Goal: Task Accomplishment & Management: Complete application form

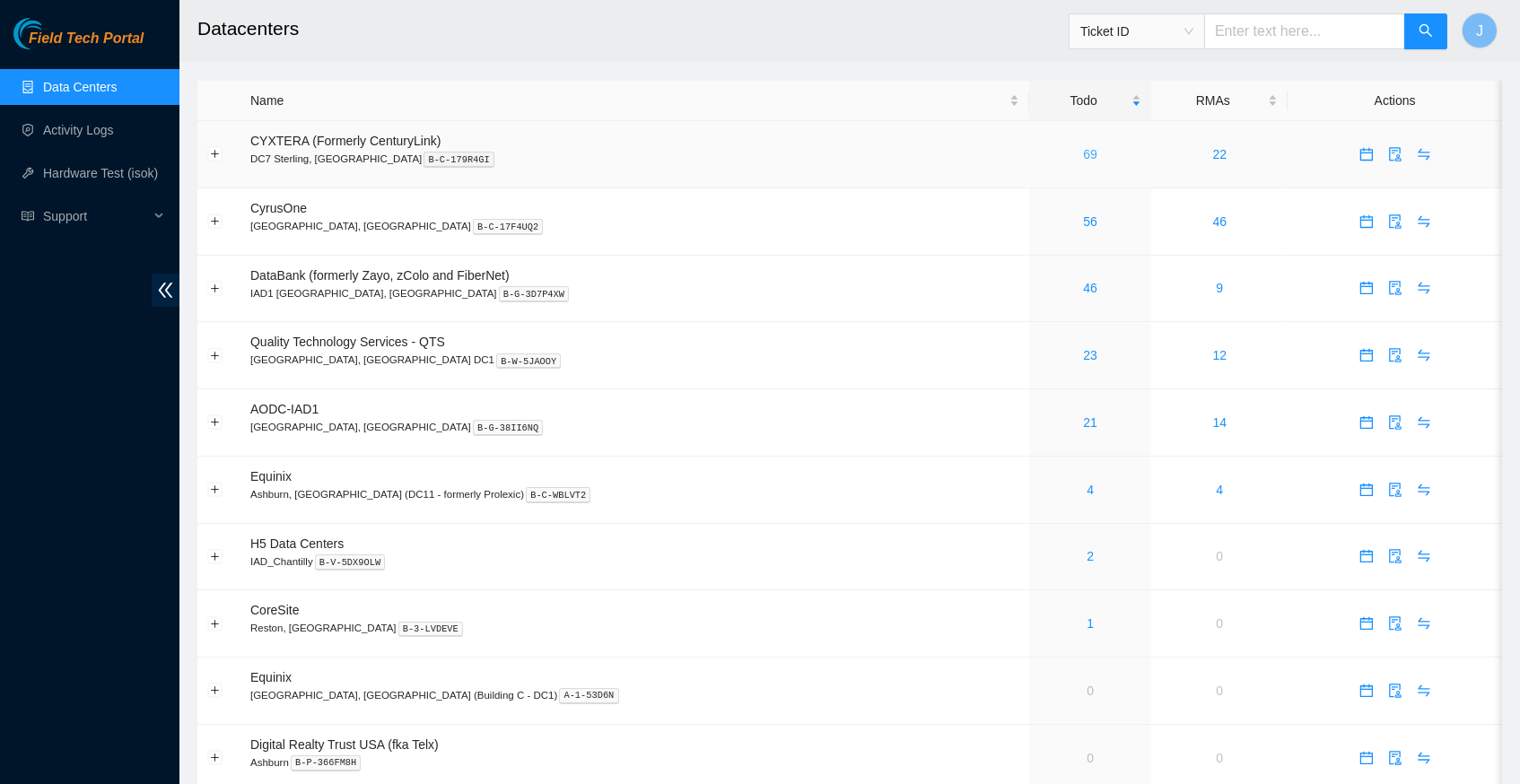
click at [1083, 151] on link "69" at bounding box center [1091, 154] width 15 height 15
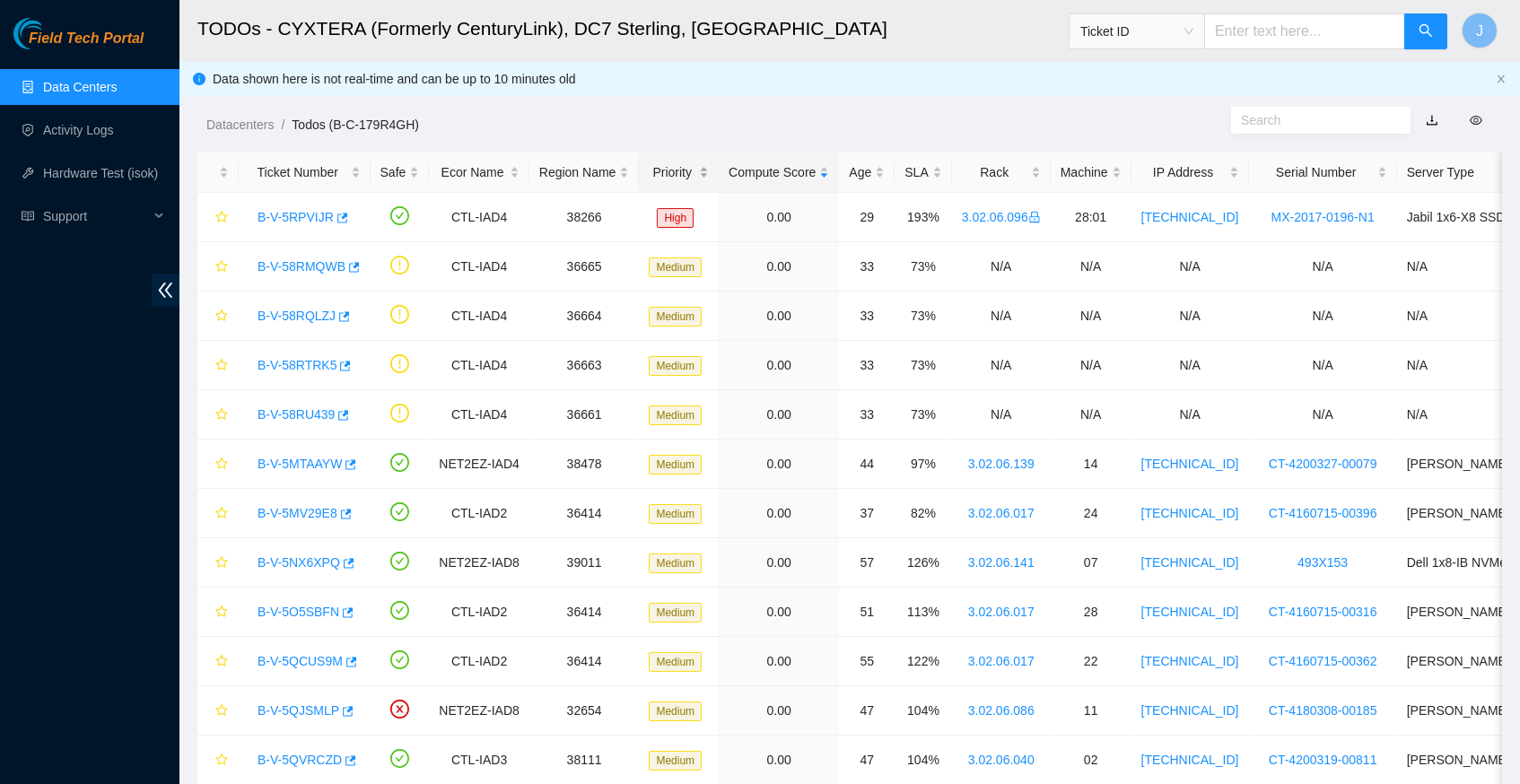
click at [693, 168] on div "Priority" at bounding box center [678, 172] width 60 height 19
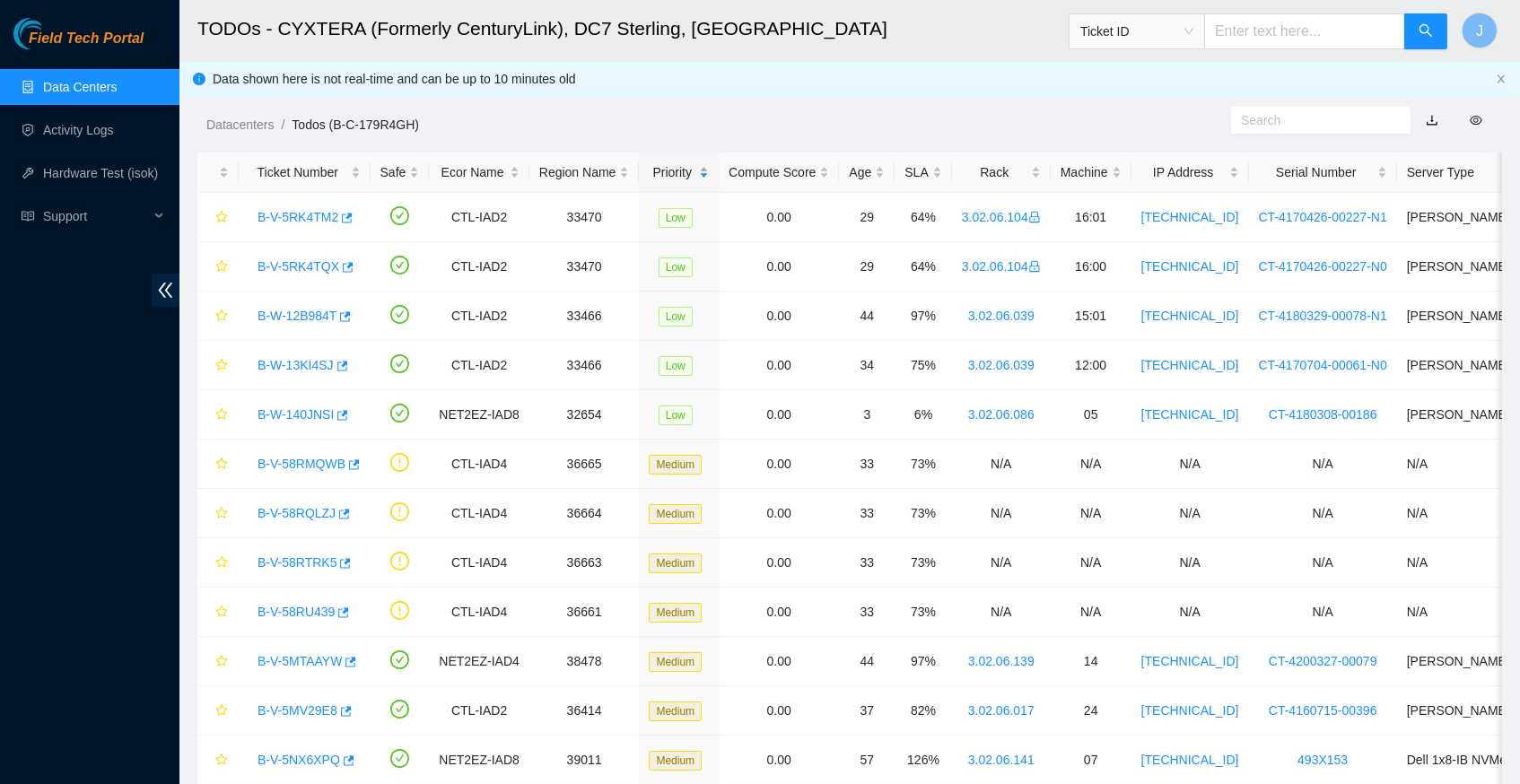
click at [693, 168] on div "Priority" at bounding box center [678, 172] width 60 height 19
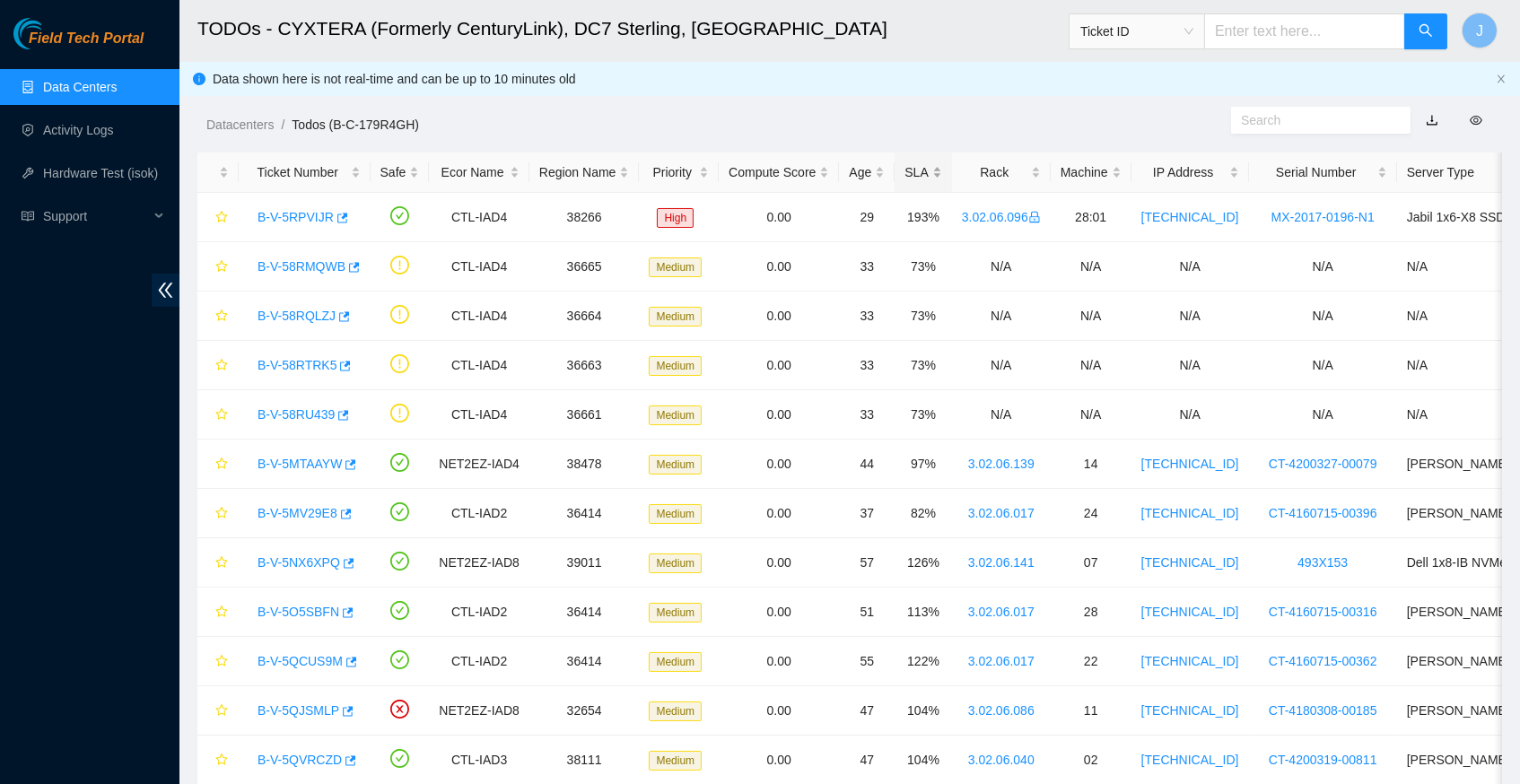
click at [936, 163] on div "SLA" at bounding box center [923, 172] width 37 height 19
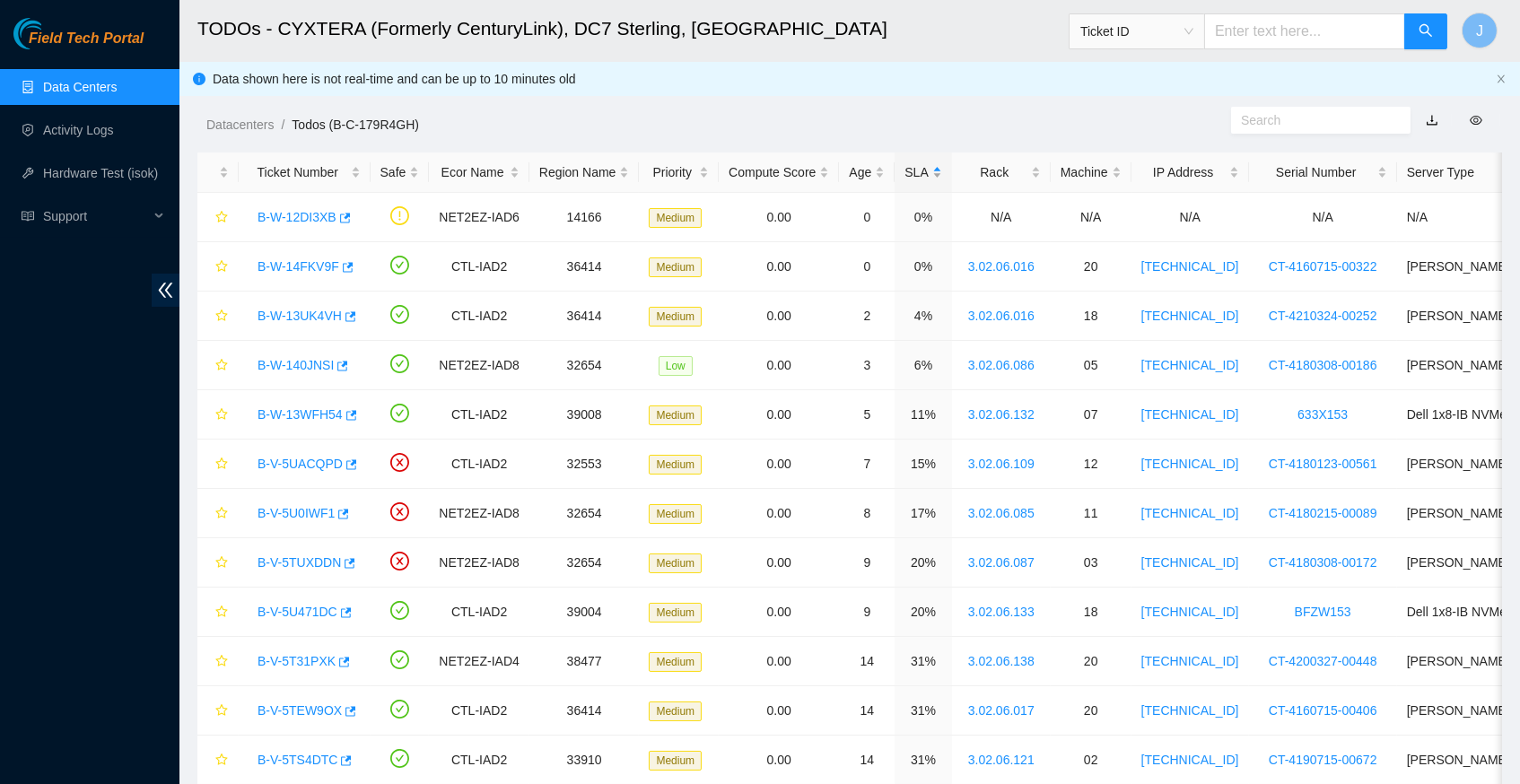
click at [936, 163] on div "SLA" at bounding box center [923, 172] width 37 height 19
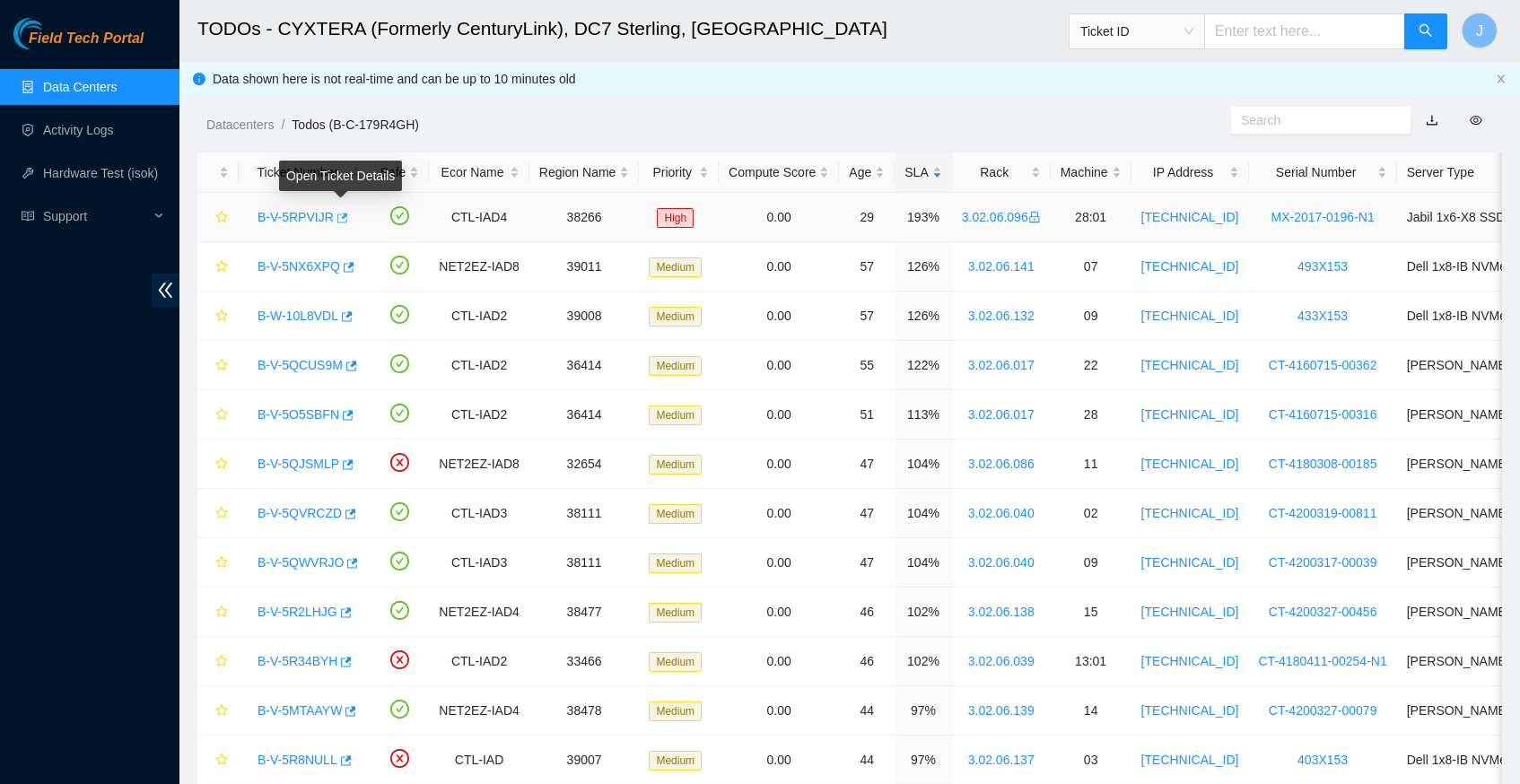
click at [347, 214] on icon "button" at bounding box center [341, 218] width 13 height 13
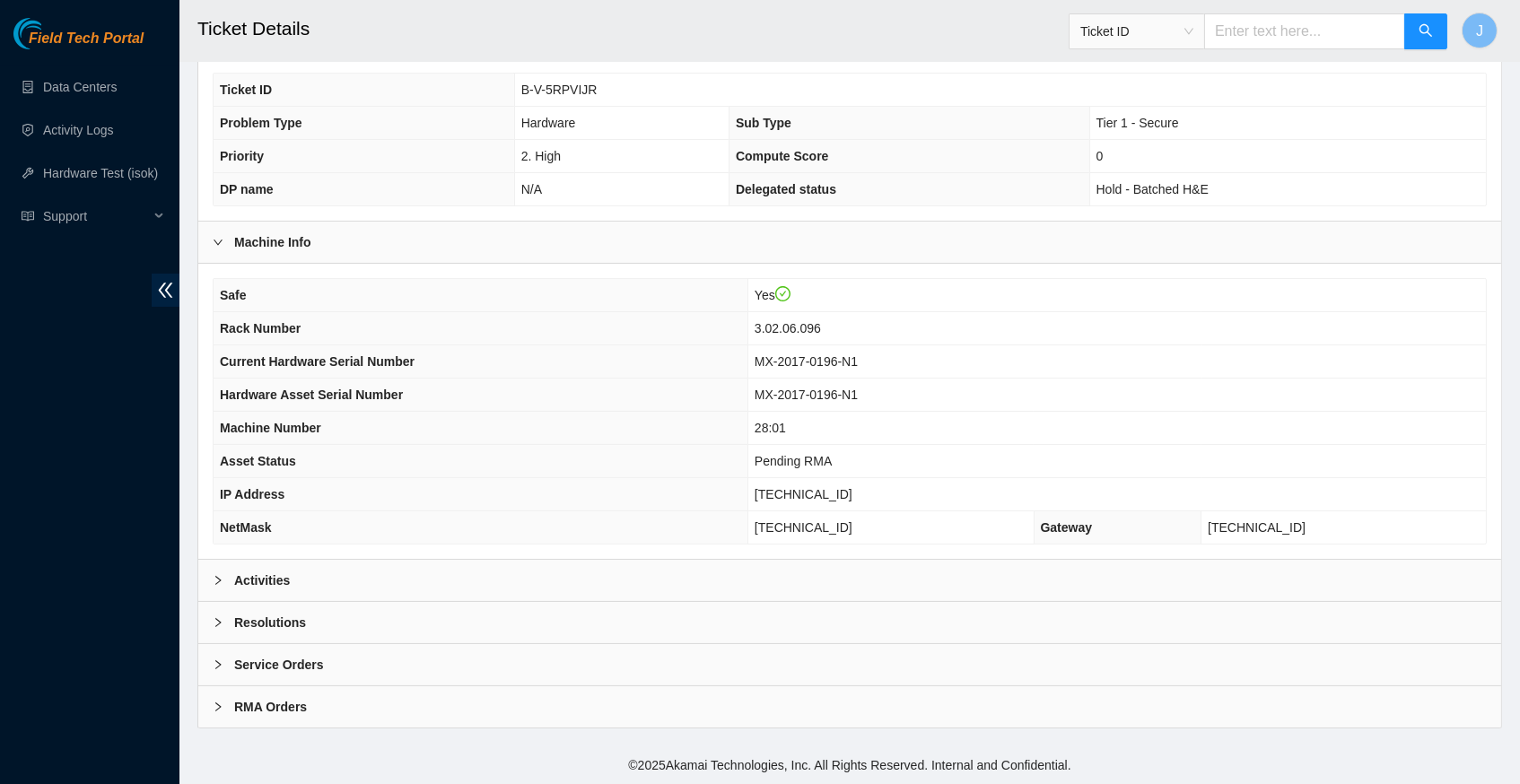
scroll to position [396, 0]
click at [217, 581] on icon "right" at bounding box center [218, 581] width 6 height 9
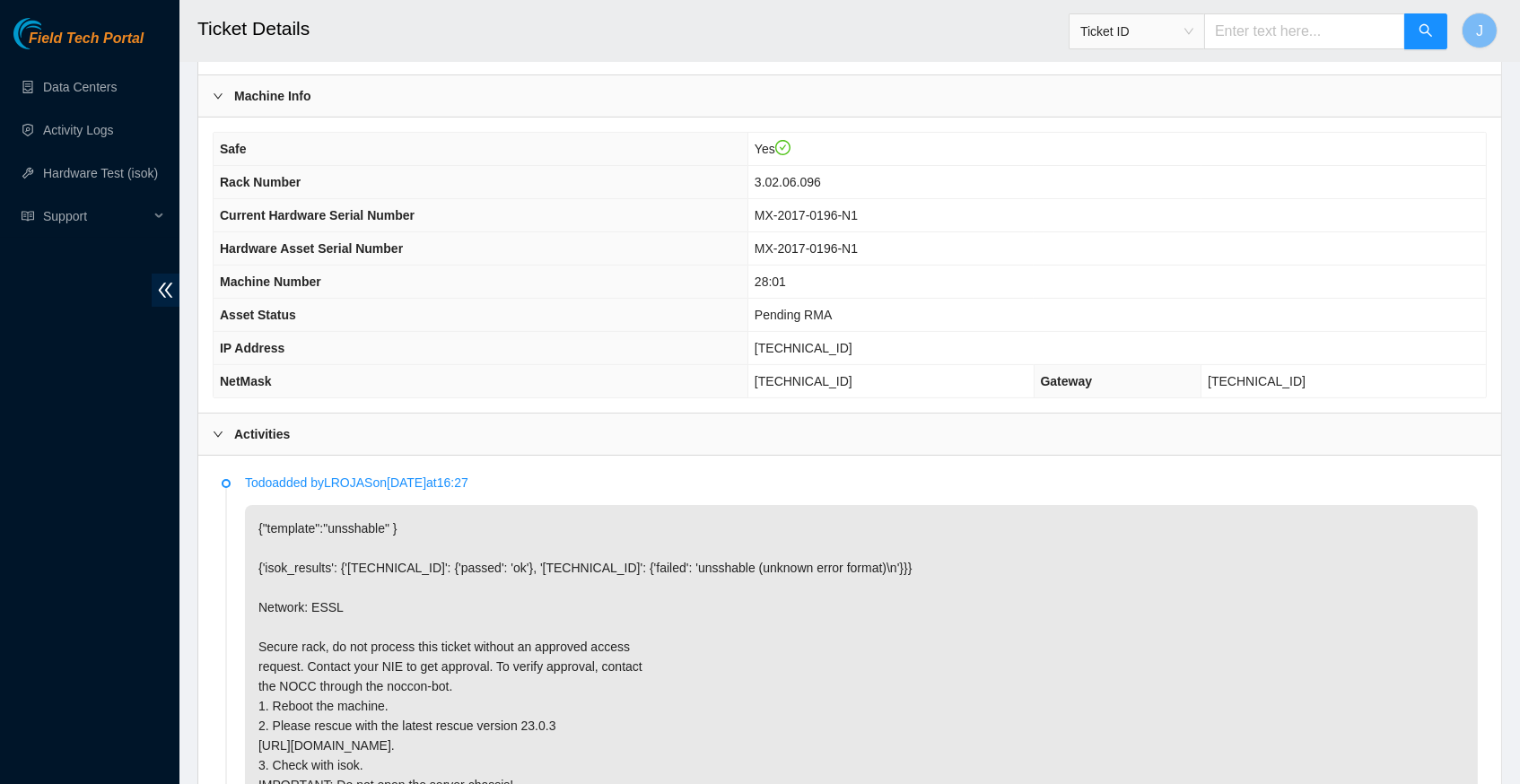
scroll to position [526, 0]
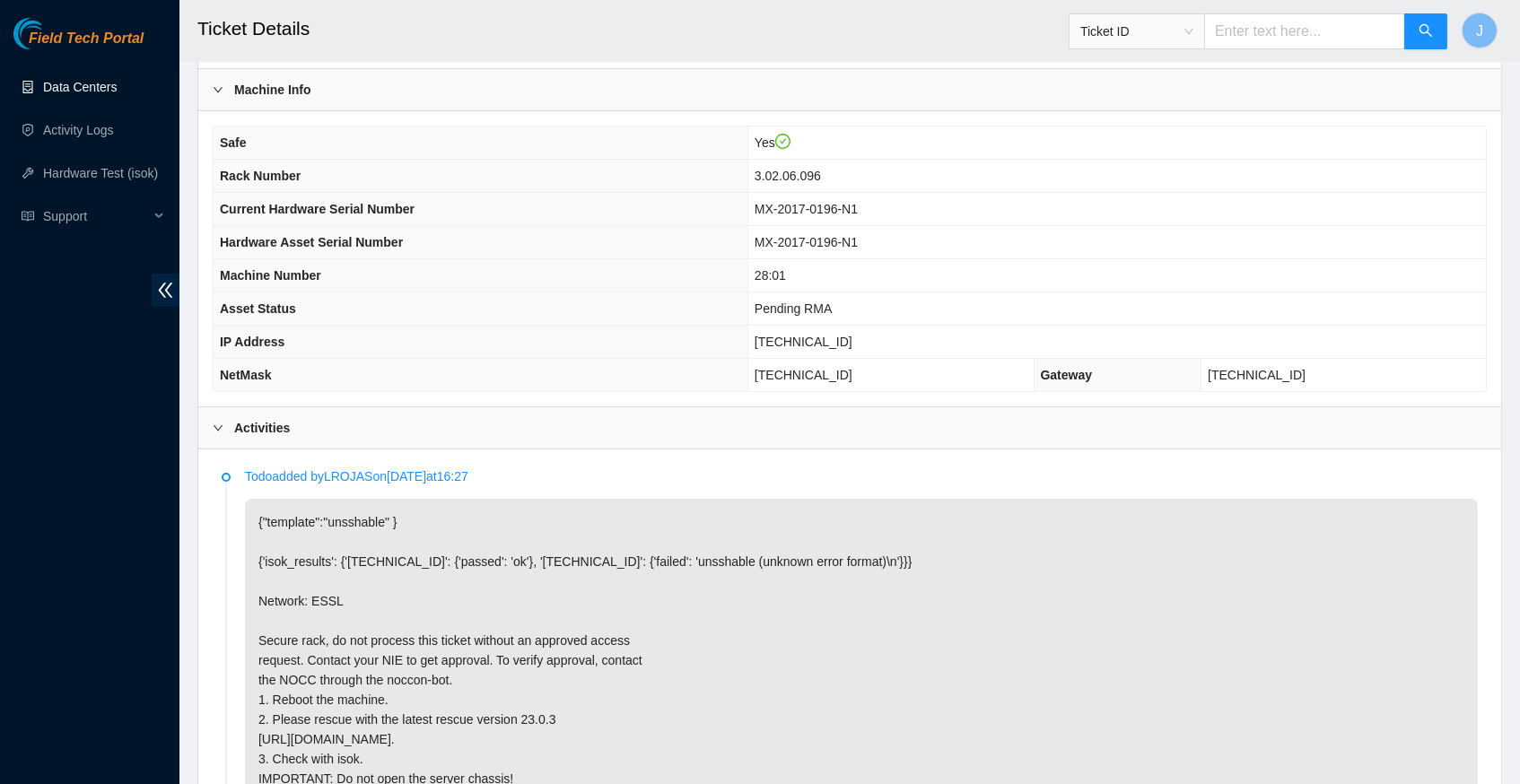
click at [109, 93] on link "Data Centers" at bounding box center [80, 87] width 74 height 15
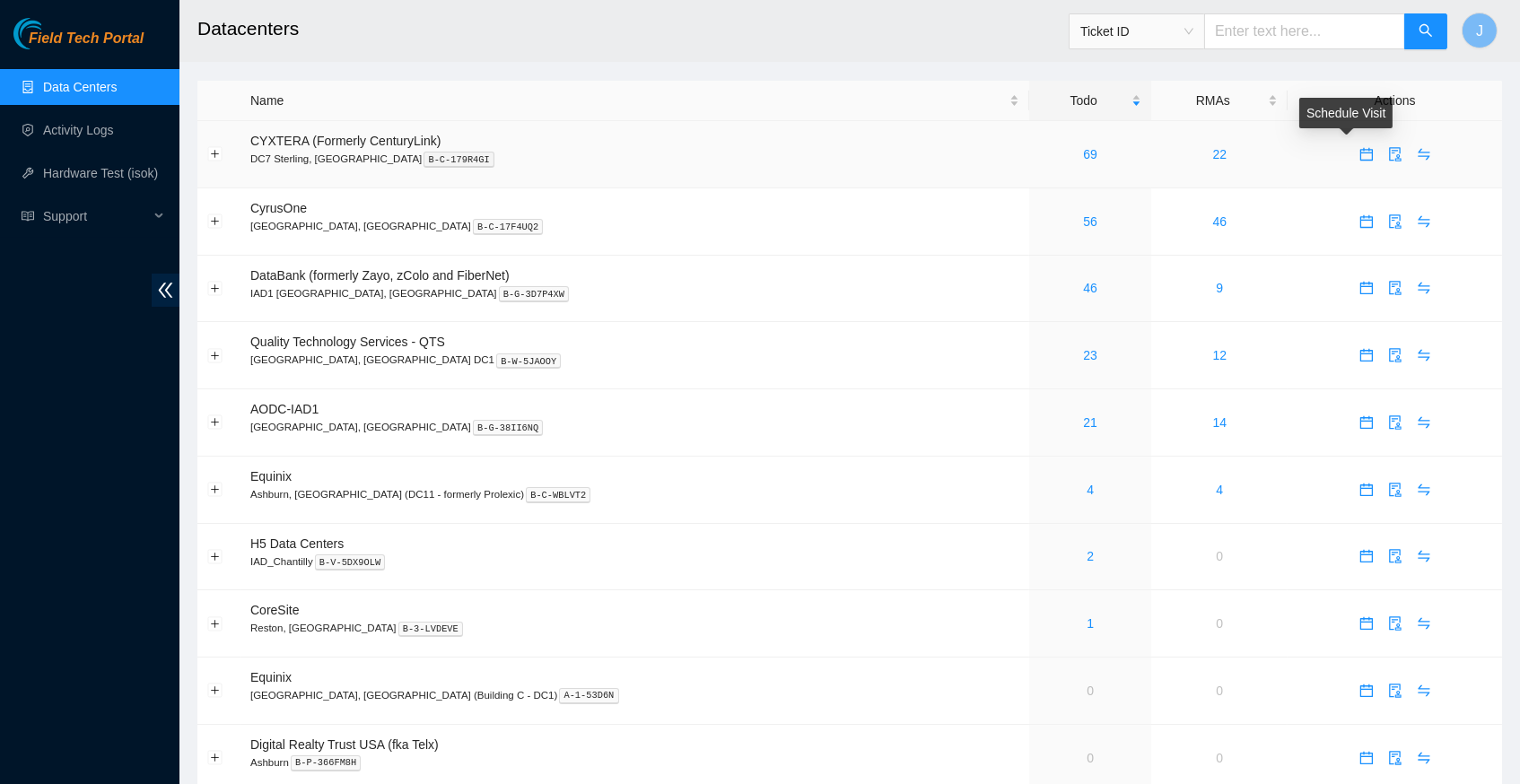
click at [1359, 152] on icon "calendar" at bounding box center [1367, 154] width 15 height 15
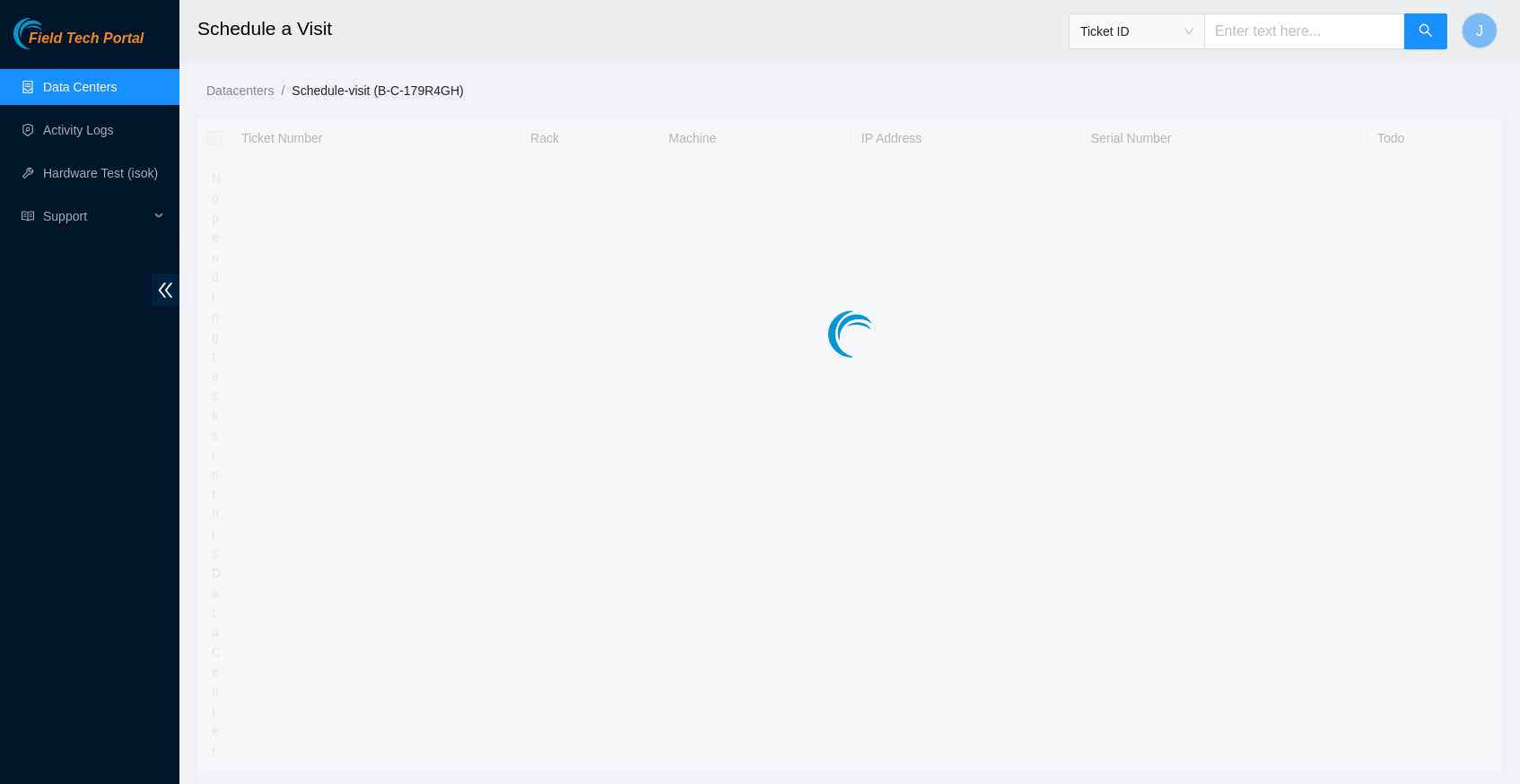
checkbox input "true"
type input "2025-08-28 10:24"
type input "2025-08-29 10:23"
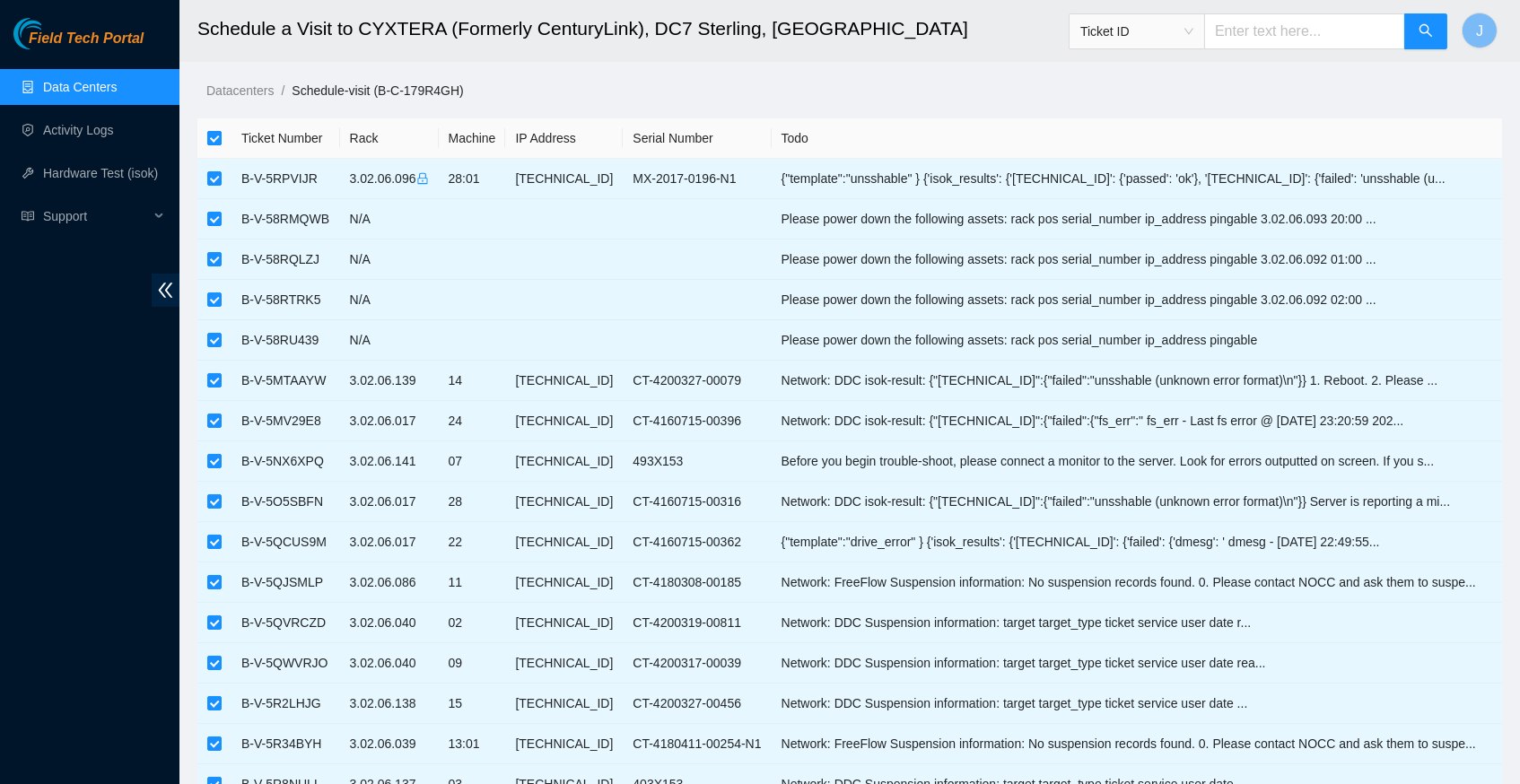
click at [214, 136] on input "checkbox" at bounding box center [214, 139] width 15 height 15
checkbox input "false"
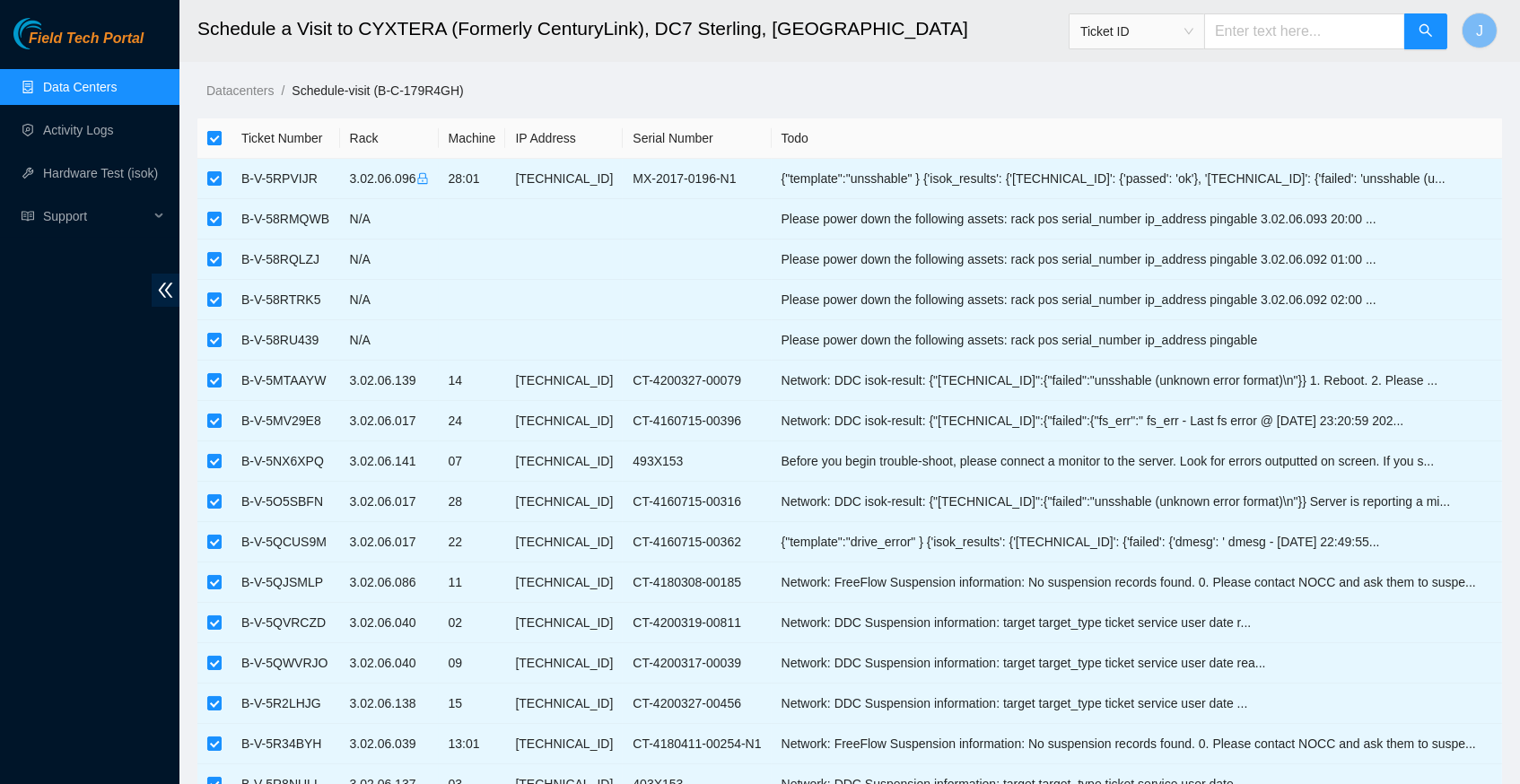
checkbox input "false"
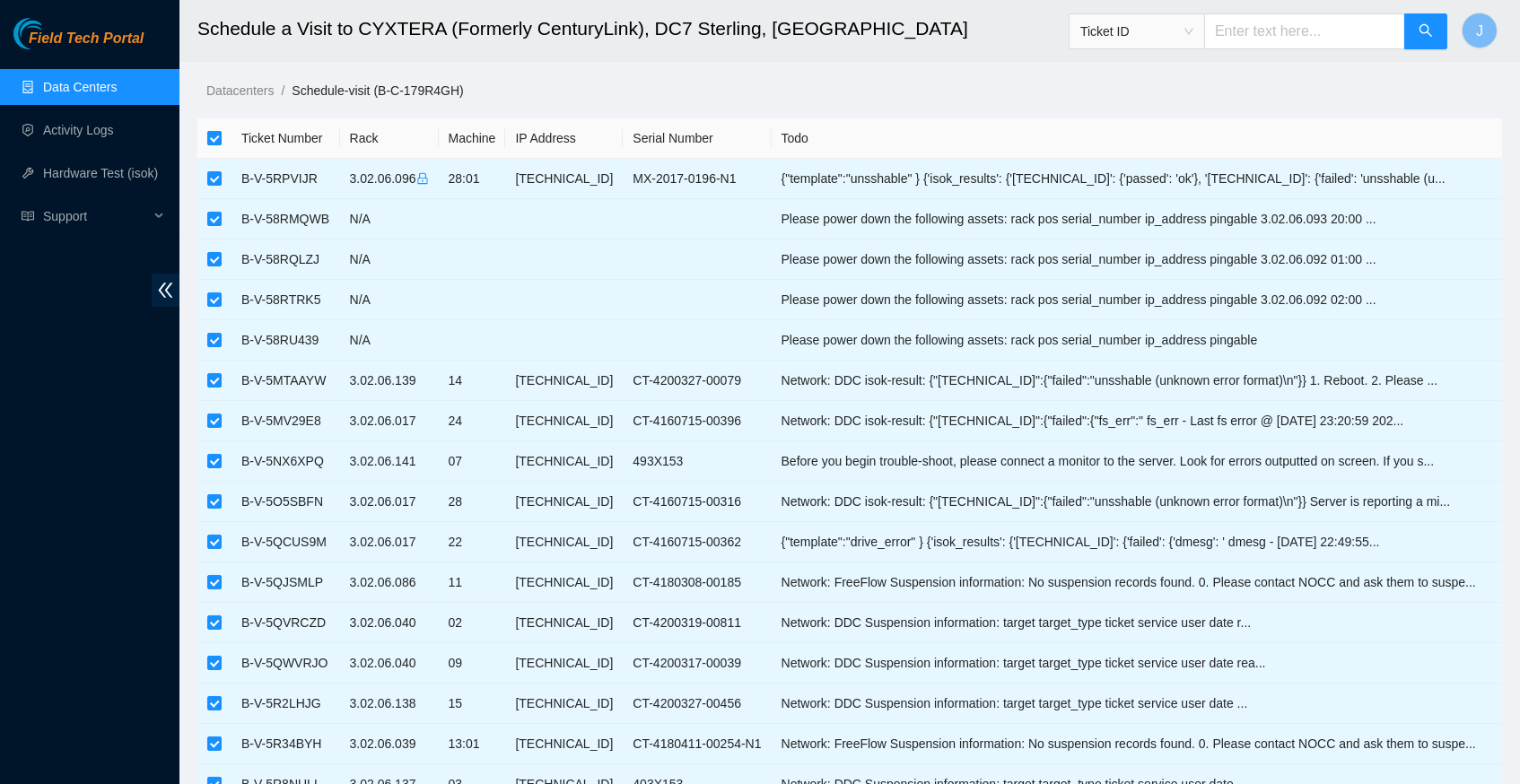
checkbox input "false"
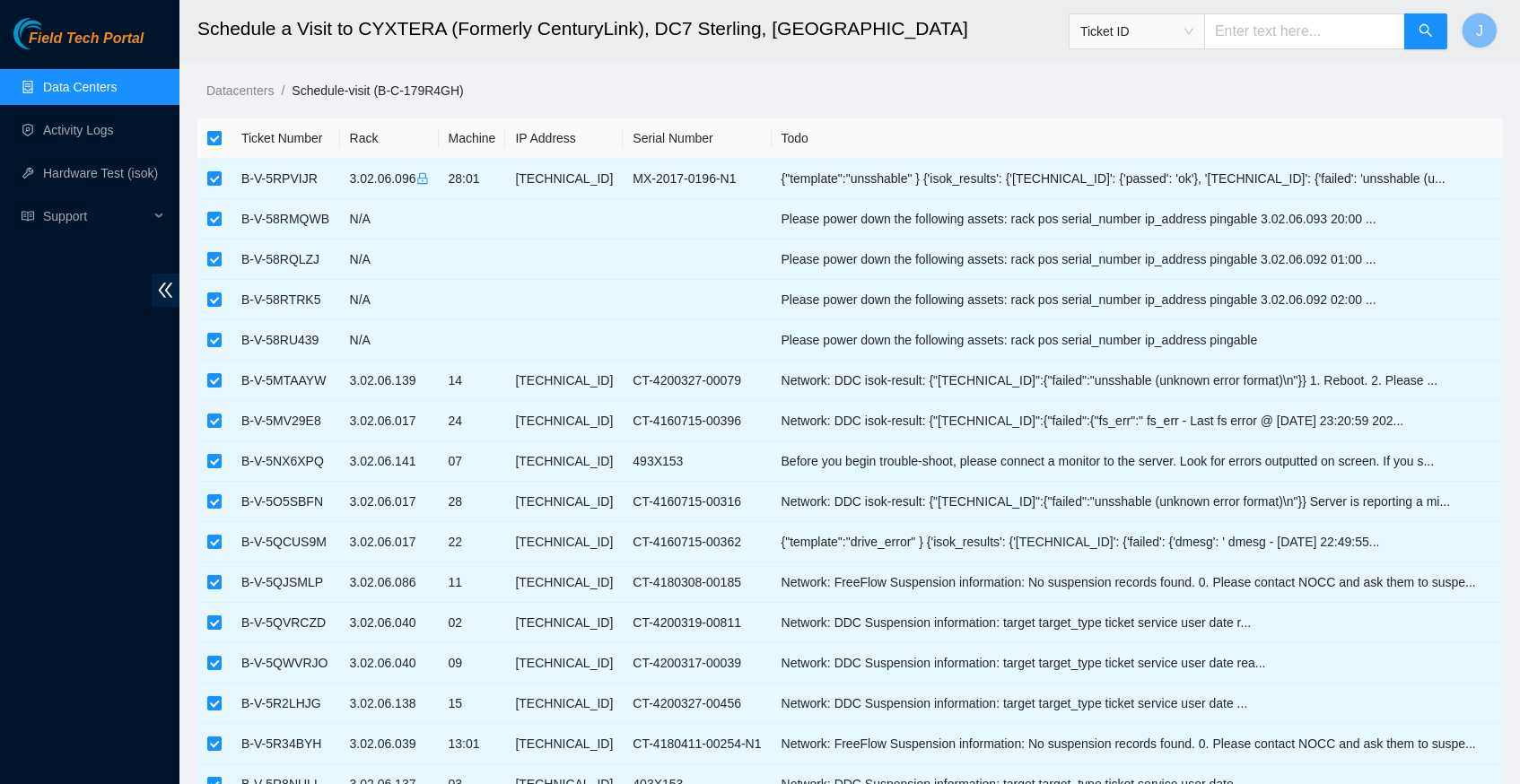
checkbox input "false"
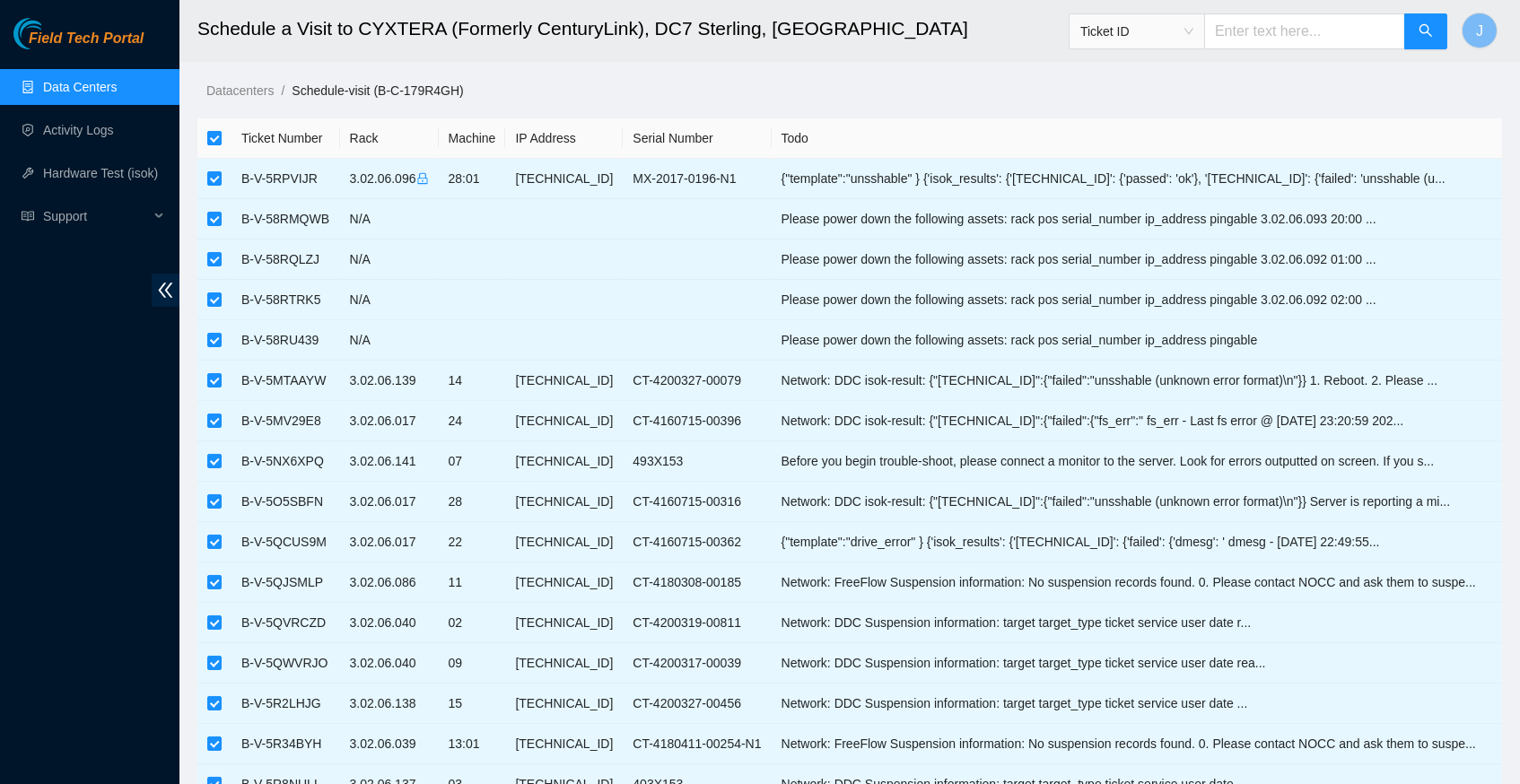
checkbox input "false"
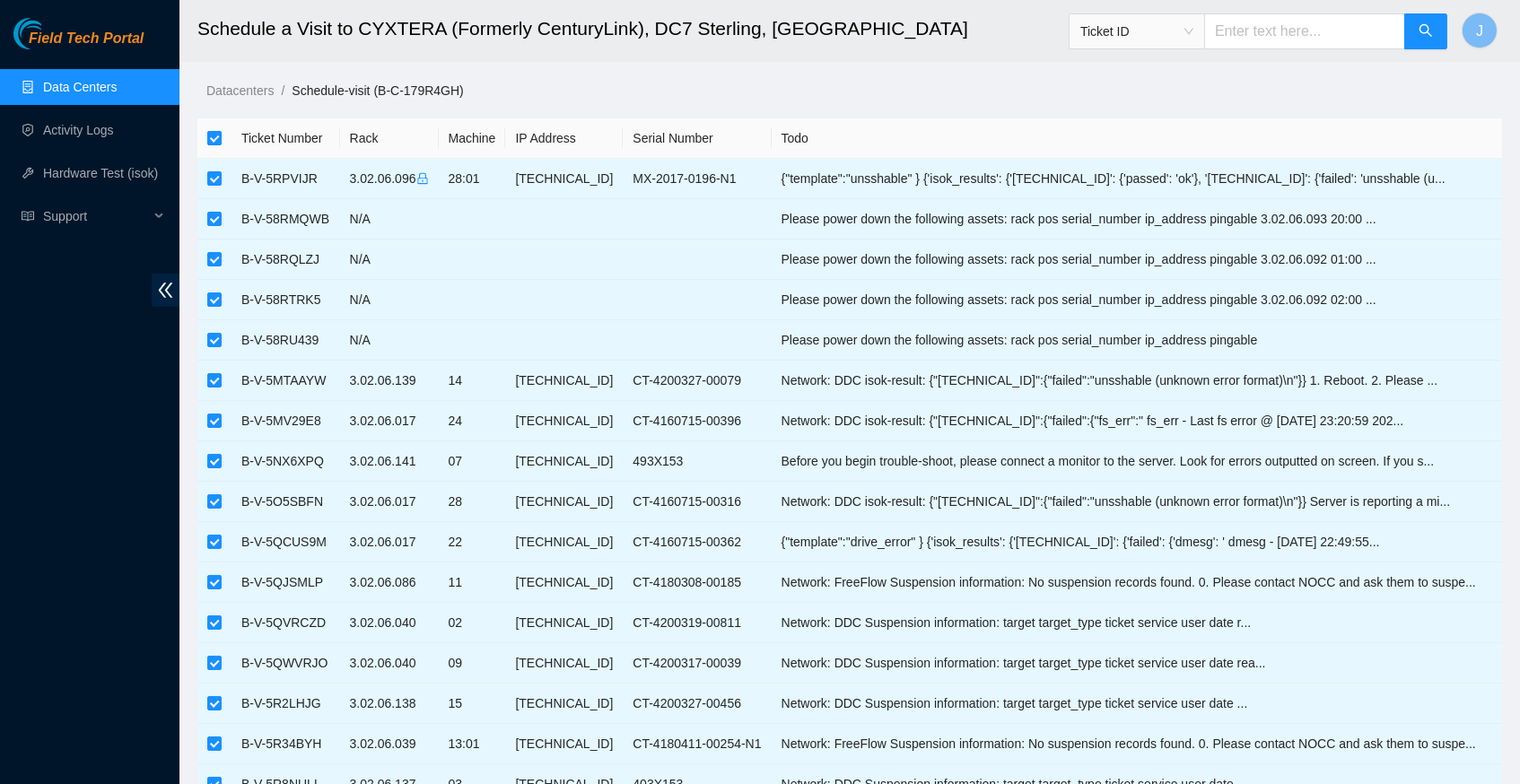
checkbox input "false"
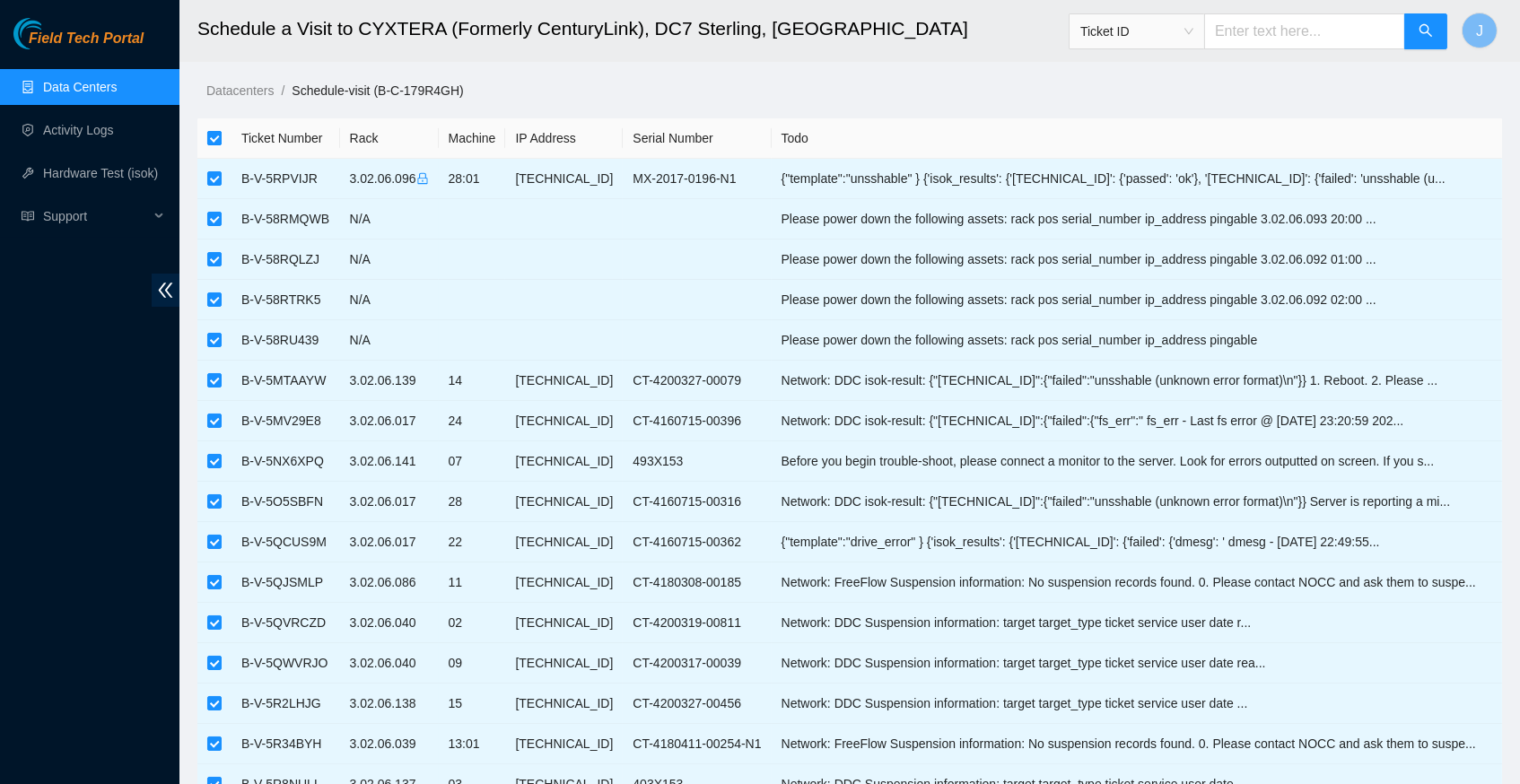
checkbox input "false"
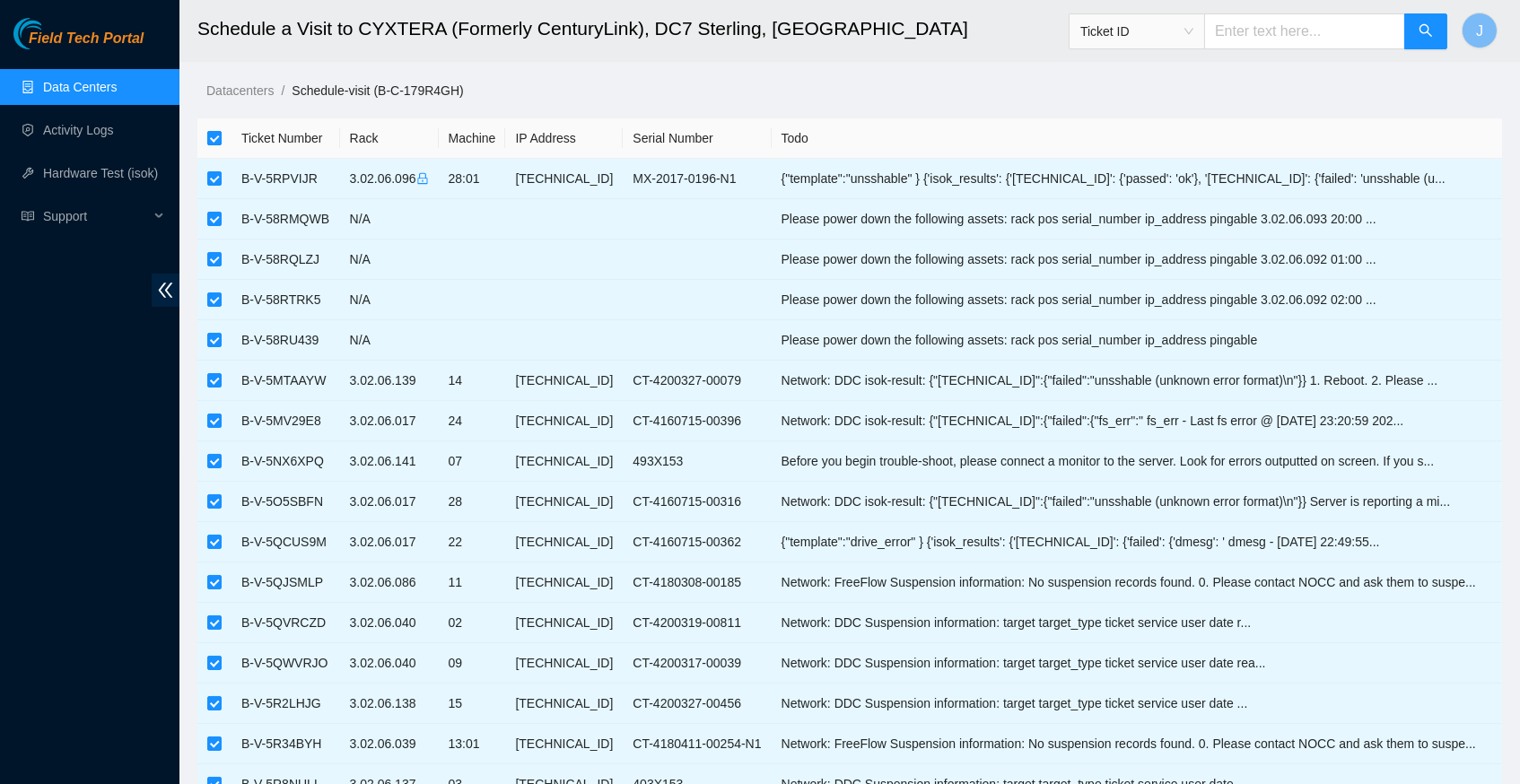
checkbox input "false"
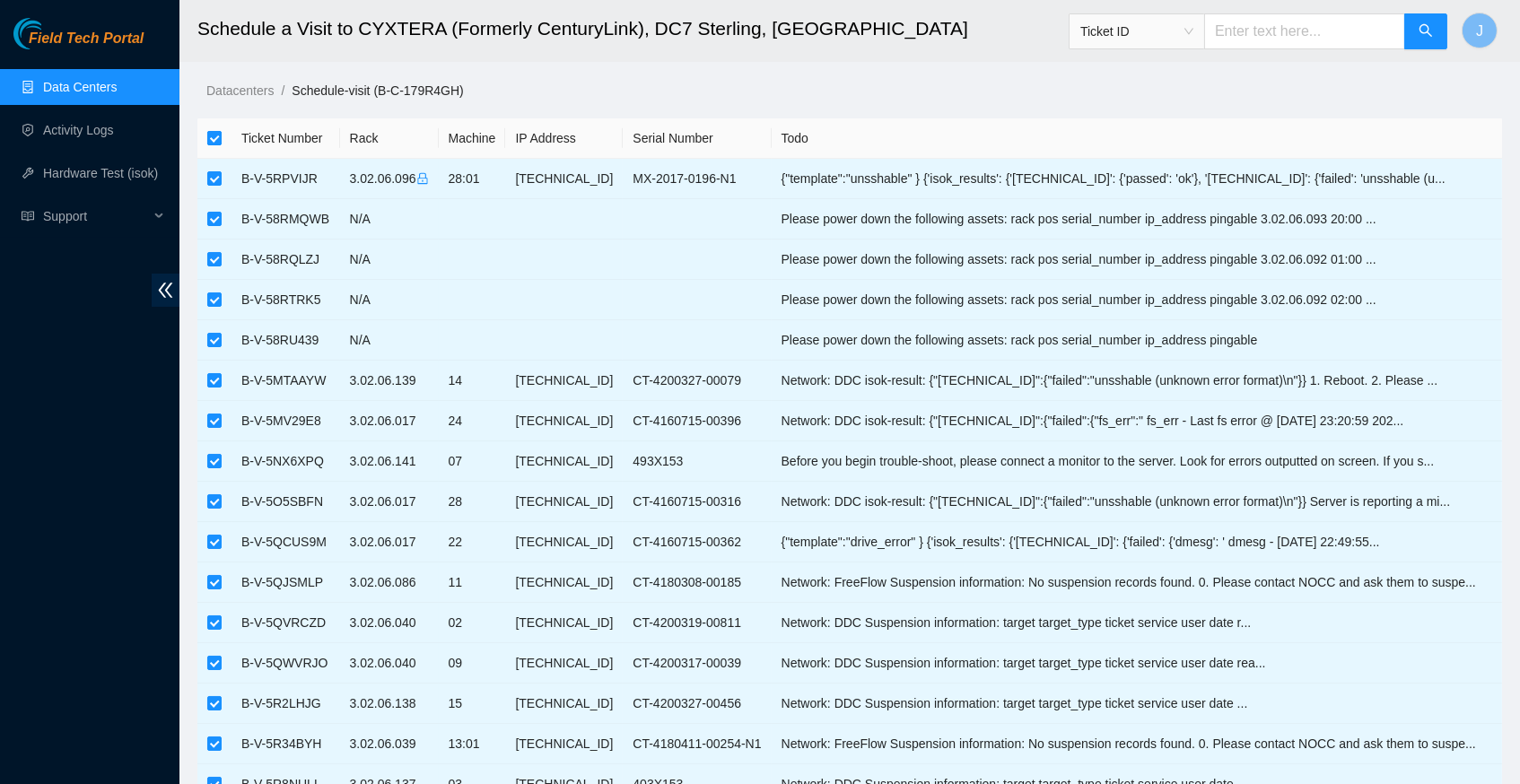
checkbox input "false"
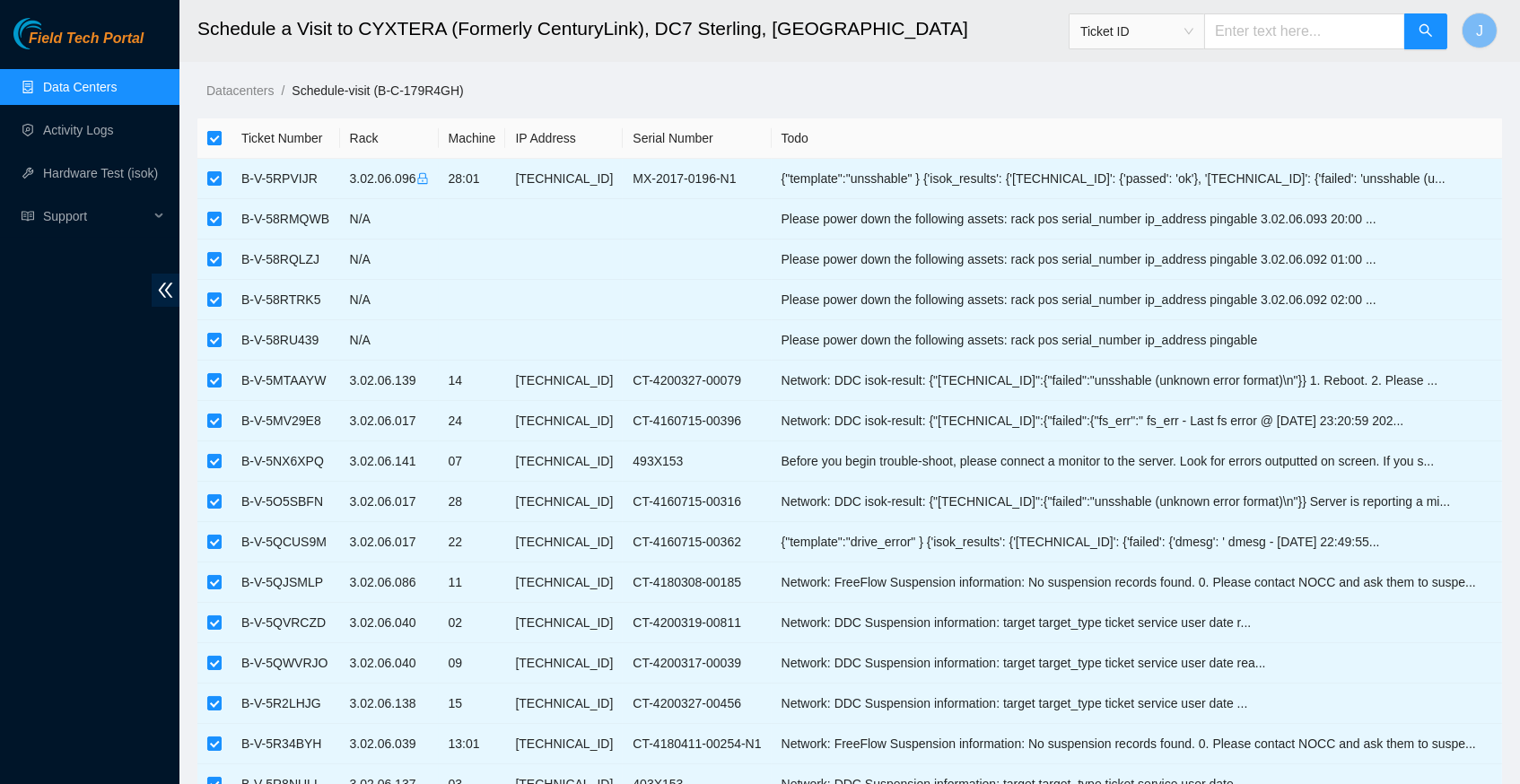
checkbox input "false"
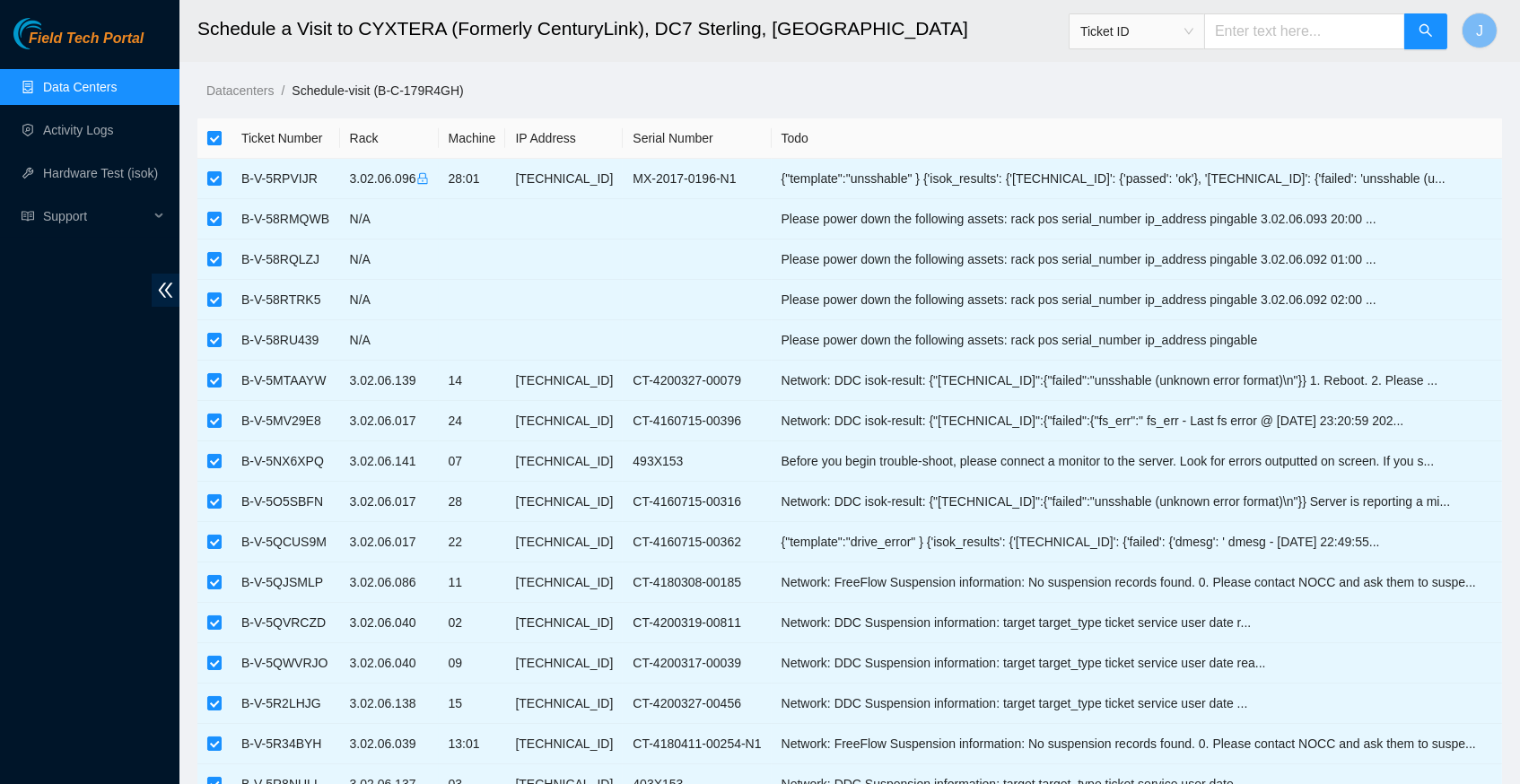
checkbox input "false"
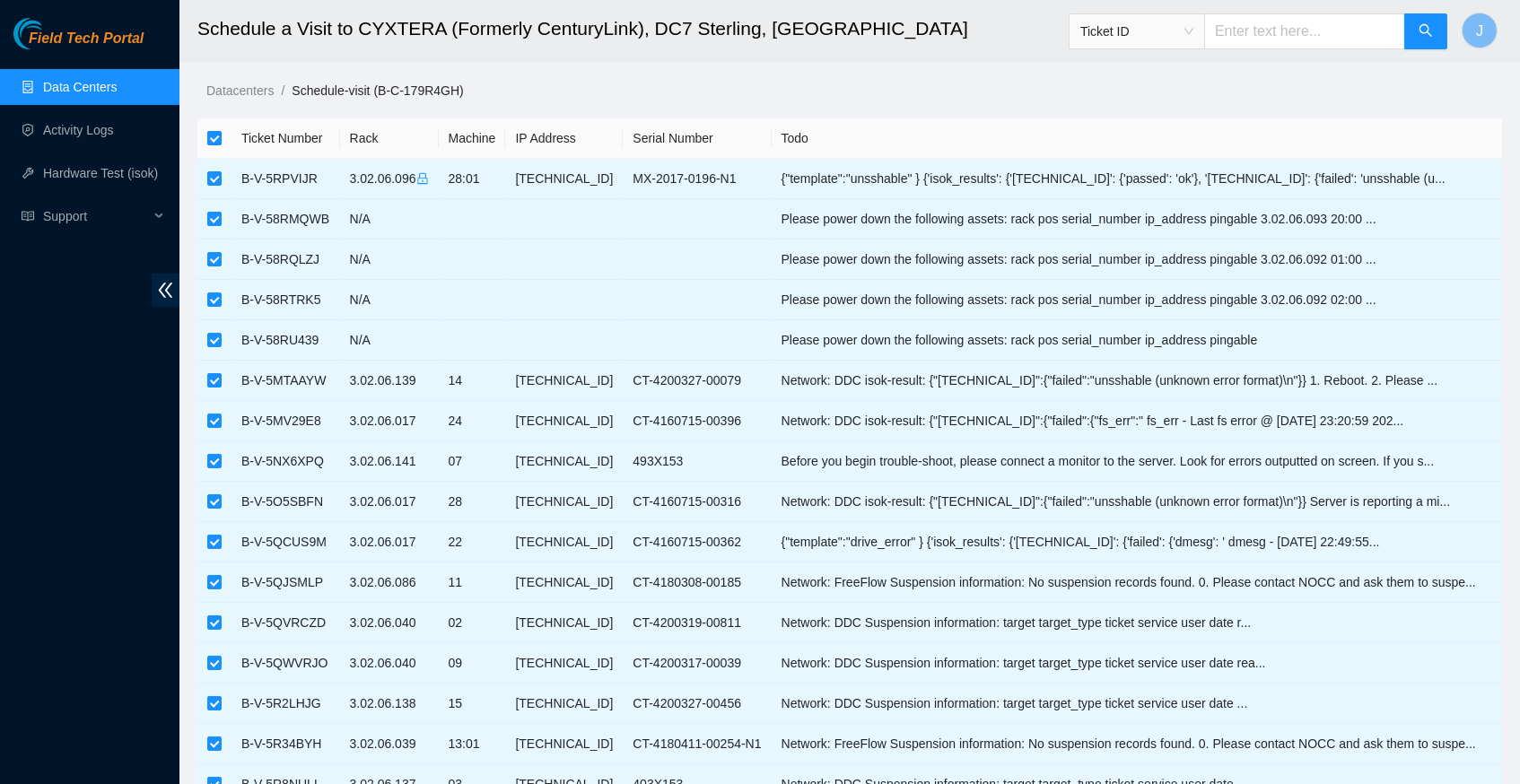
checkbox input "false"
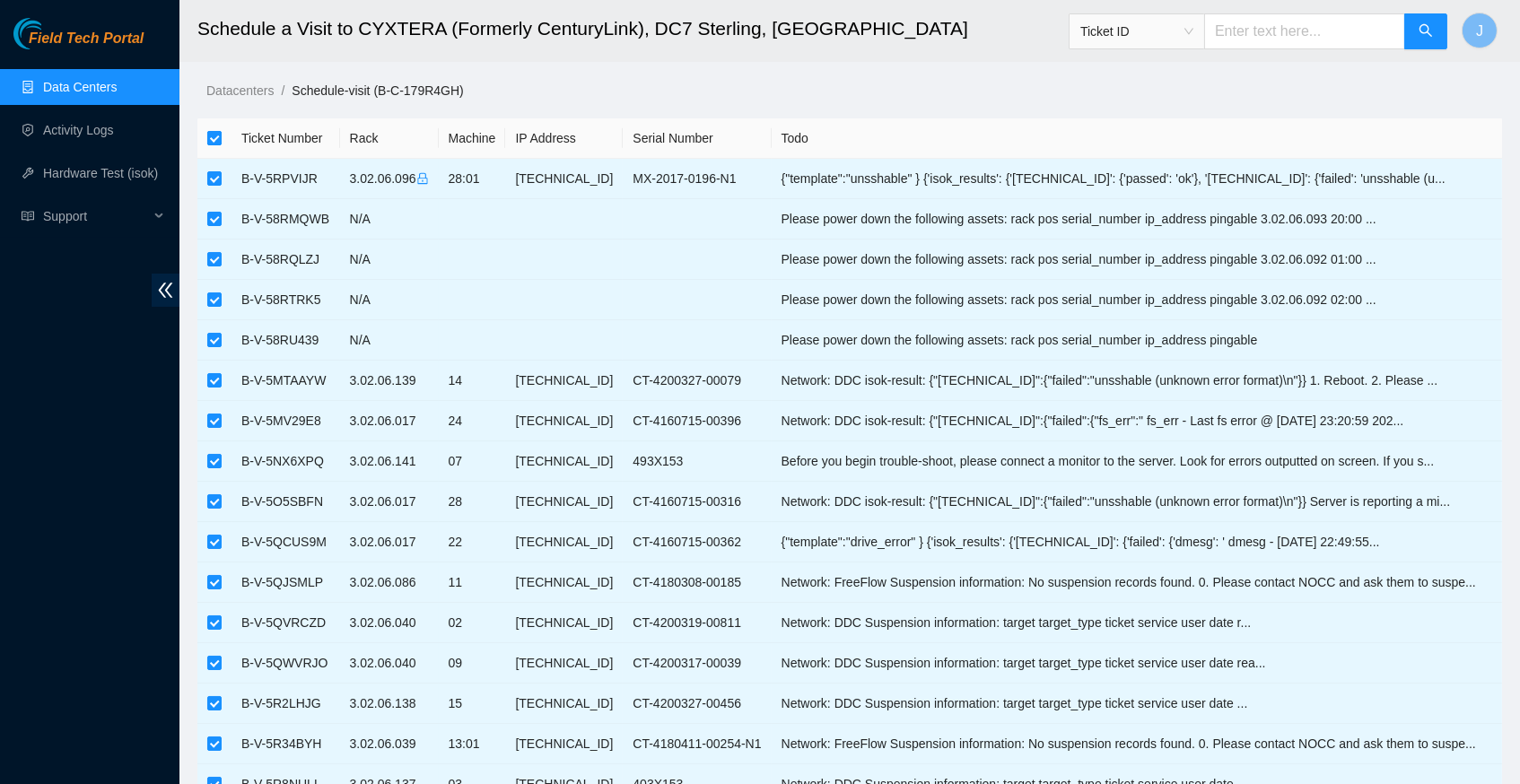
checkbox input "false"
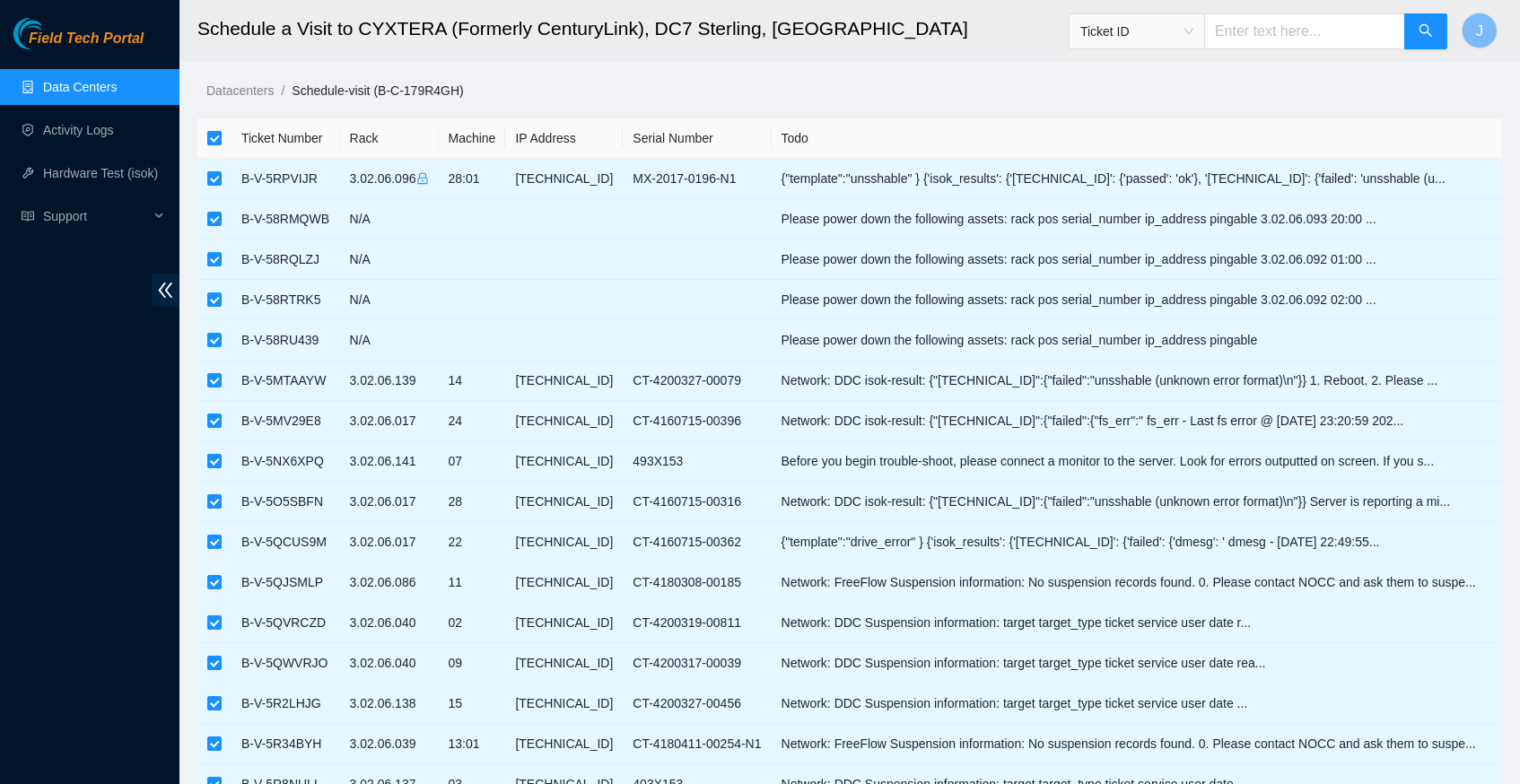
checkbox input "false"
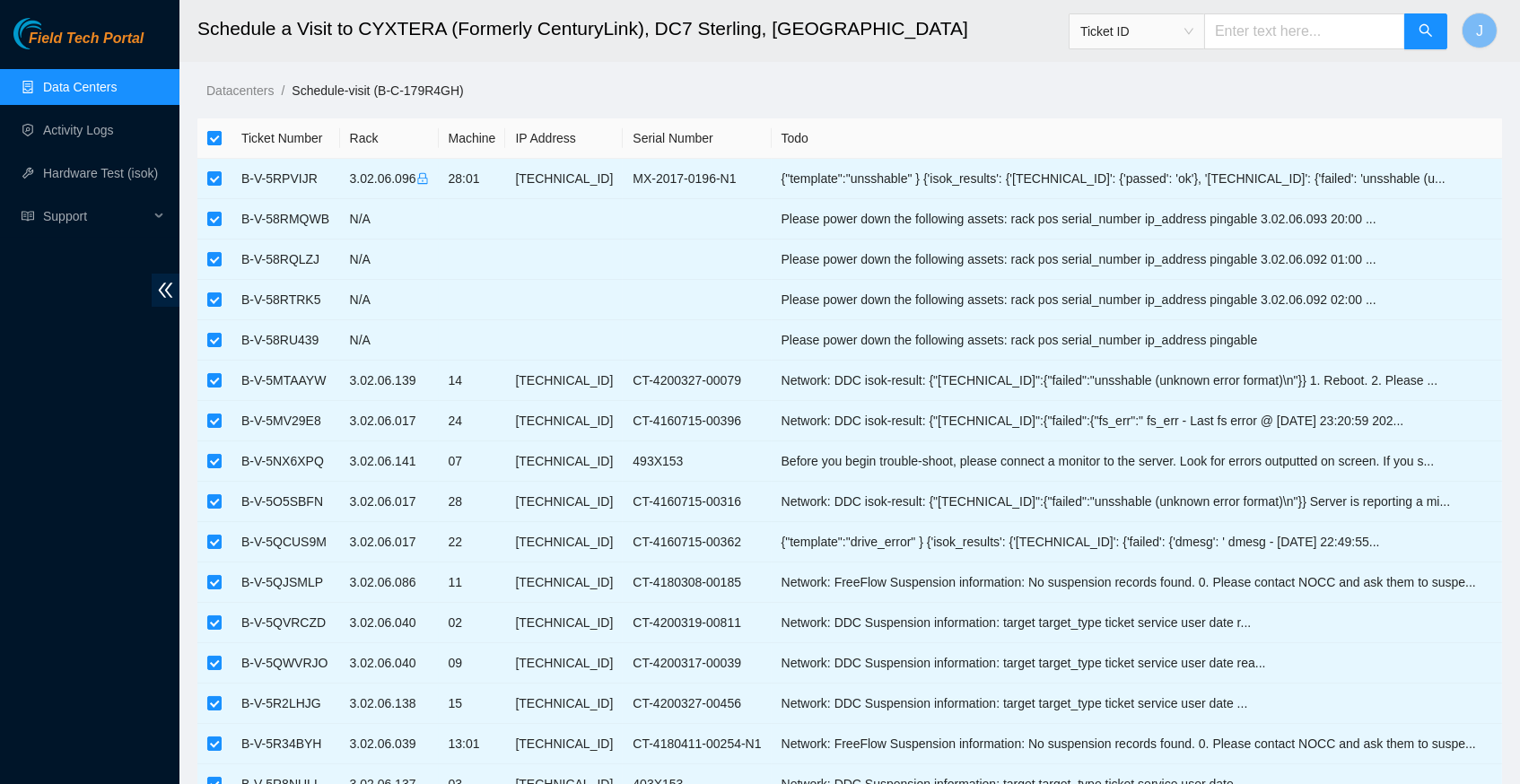
checkbox input "false"
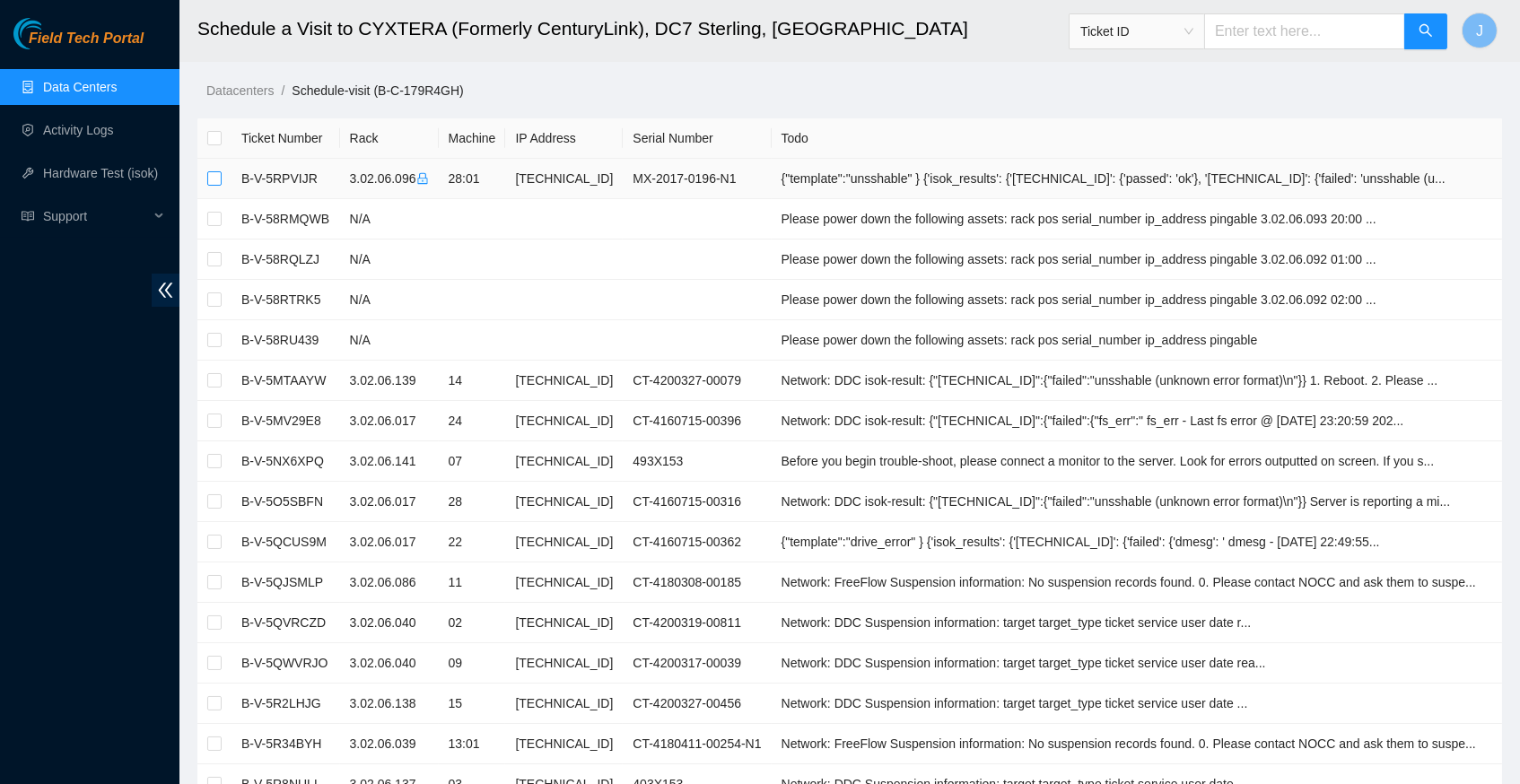
click at [211, 177] on input "checkbox" at bounding box center [214, 179] width 15 height 15
checkbox input "true"
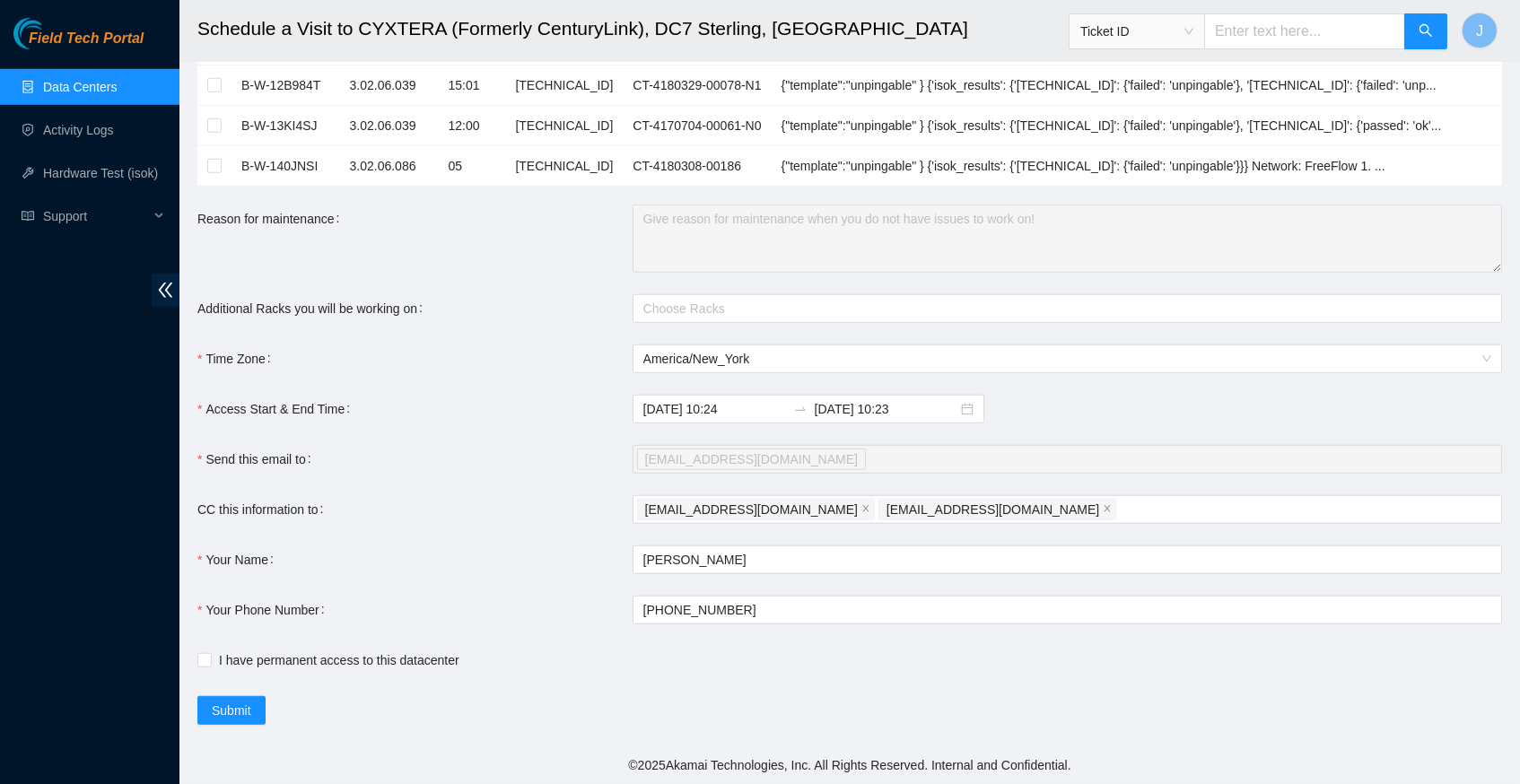
scroll to position [2786, 0]
click at [696, 313] on div at bounding box center [1058, 308] width 842 height 21
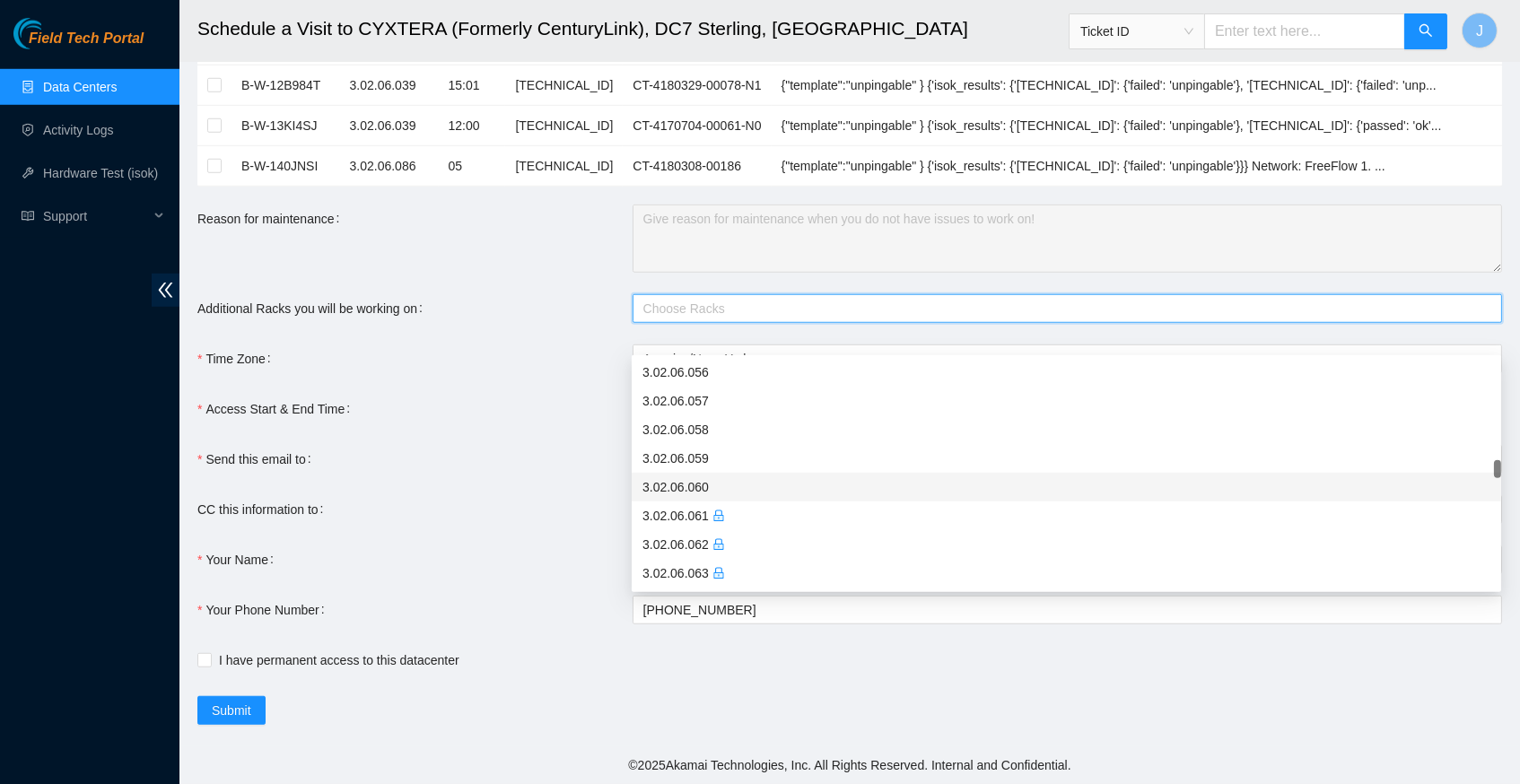
scroll to position [1579, 0]
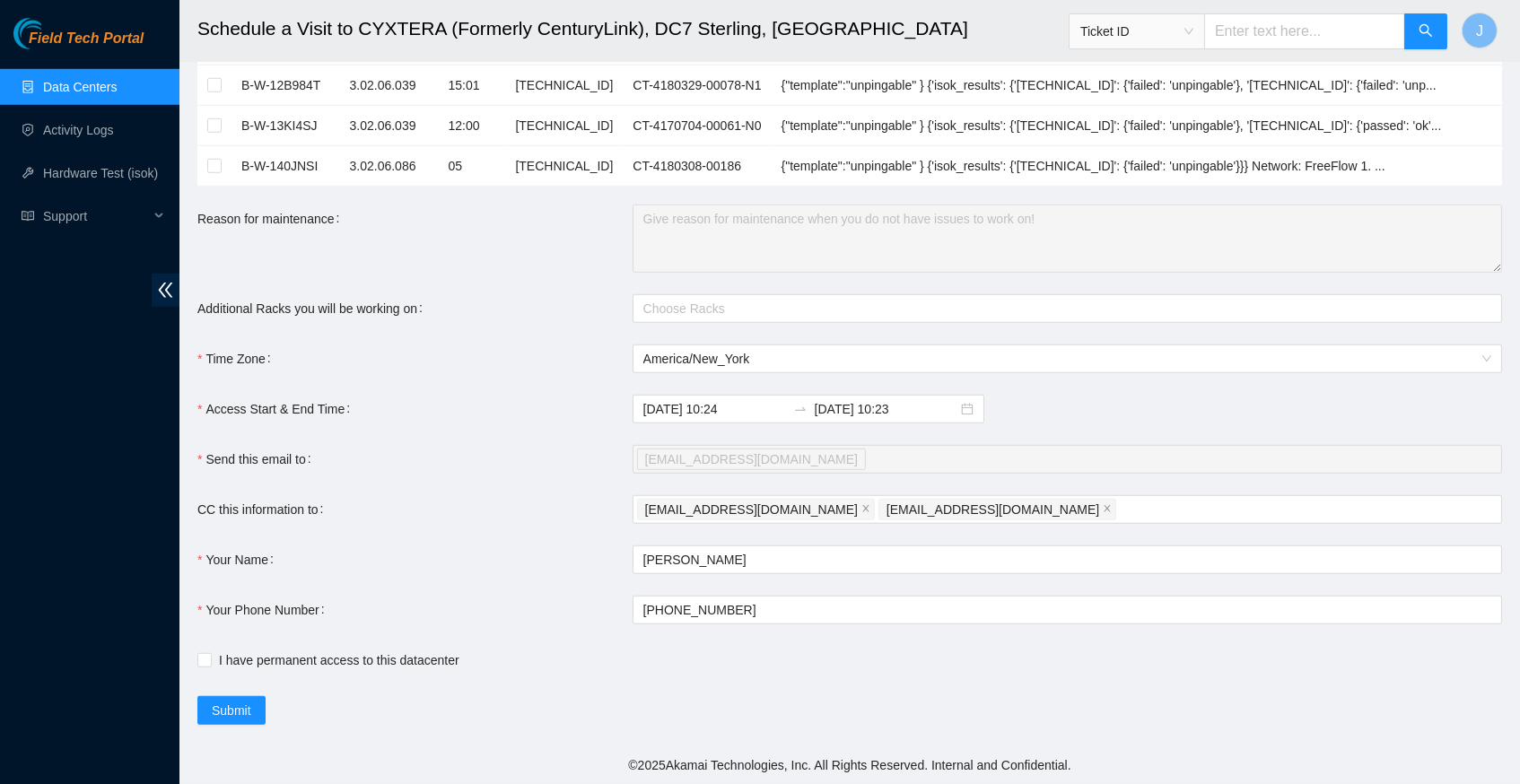
click at [561, 298] on div "Additional Racks you will be working on" at bounding box center [415, 308] width 435 height 29
